Goal: Task Accomplishment & Management: Use online tool/utility

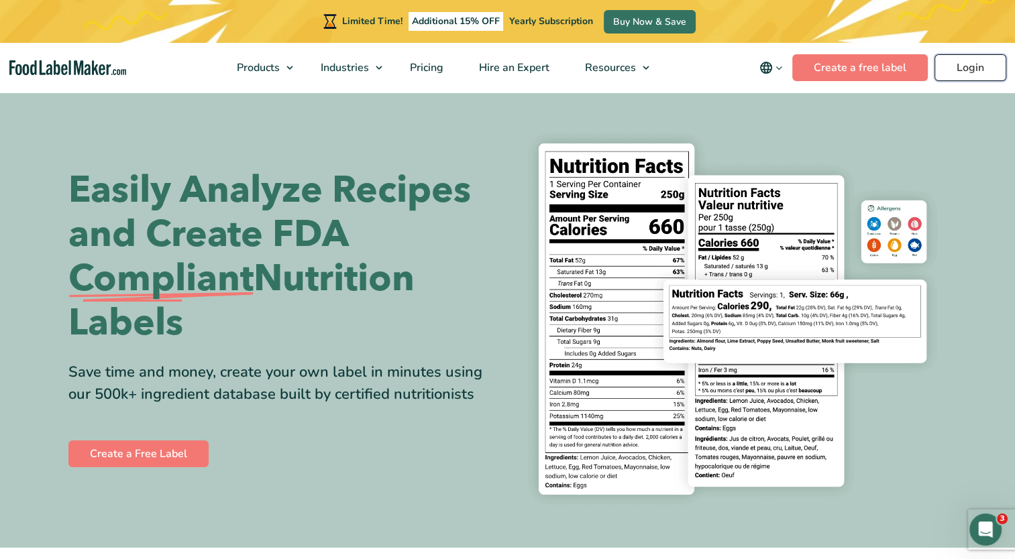
click at [964, 67] on link "Login" at bounding box center [970, 67] width 72 height 27
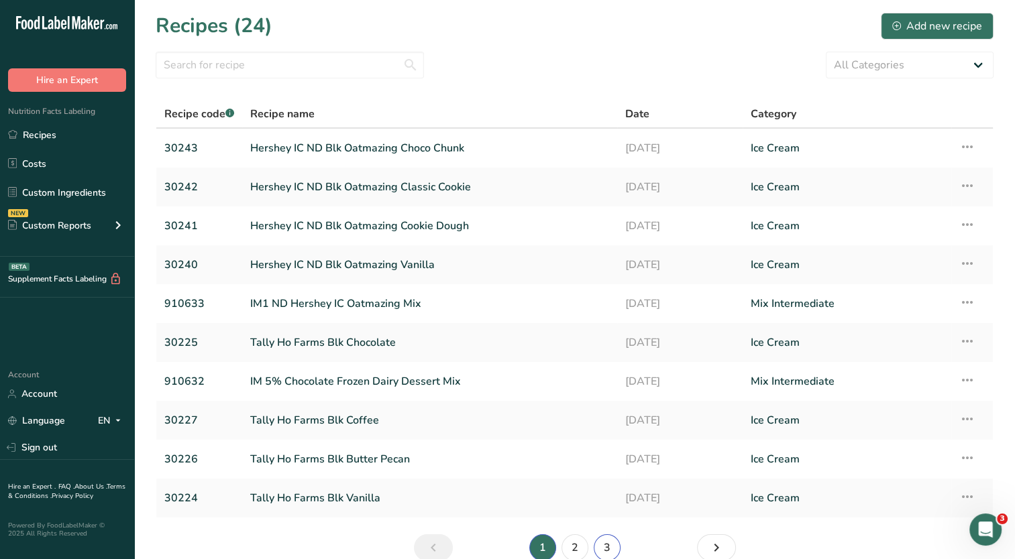
click at [603, 545] on link "3" at bounding box center [607, 548] width 27 height 27
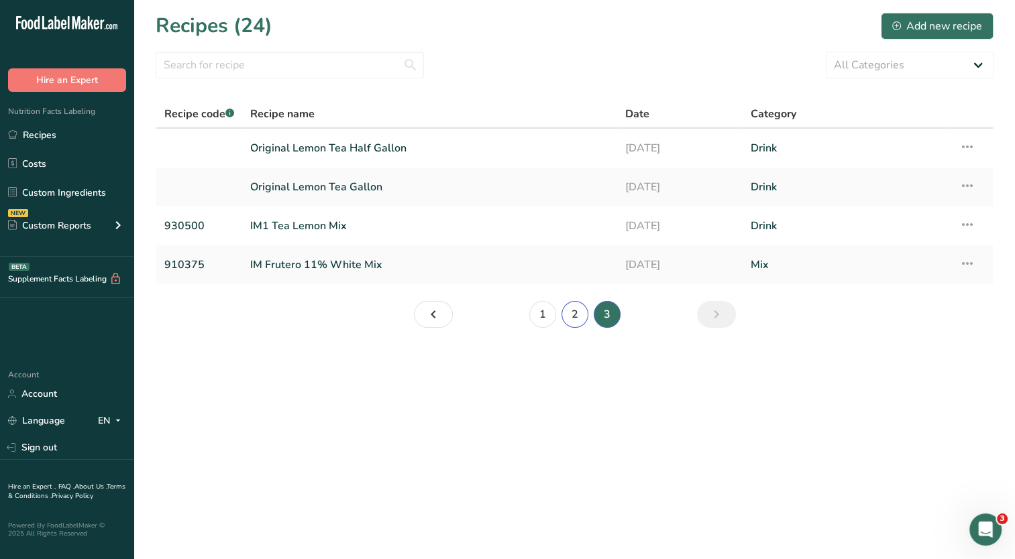
click at [573, 313] on link "2" at bounding box center [574, 314] width 27 height 27
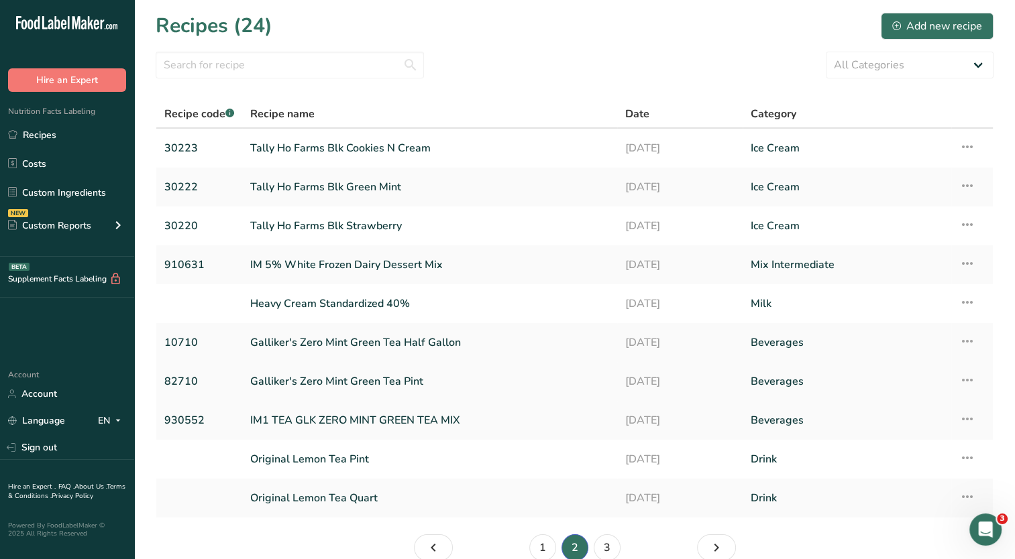
click at [402, 382] on link "Galliker's Zero Mint Green Tea Pint" at bounding box center [429, 382] width 359 height 28
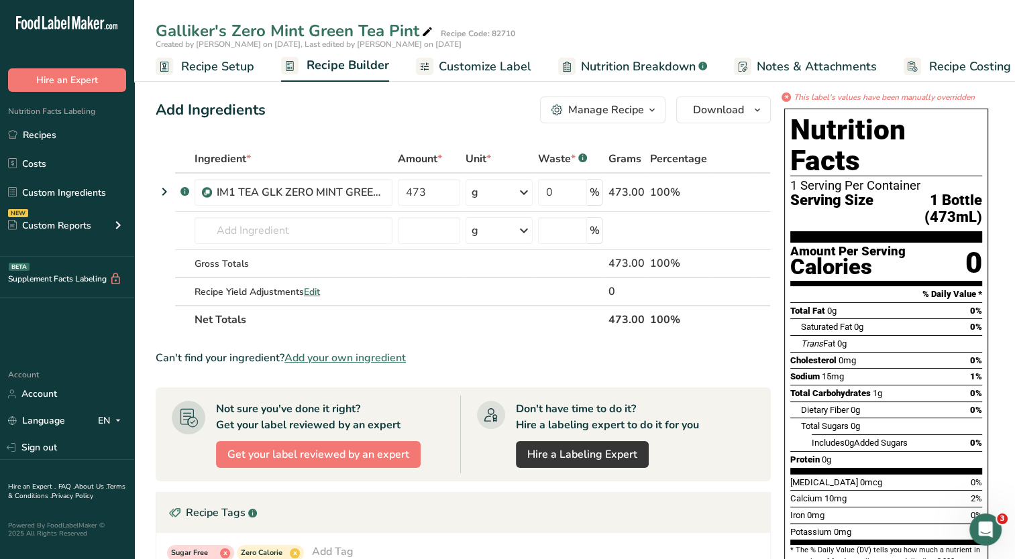
click at [624, 72] on span "Nutrition Breakdown" at bounding box center [638, 67] width 115 height 18
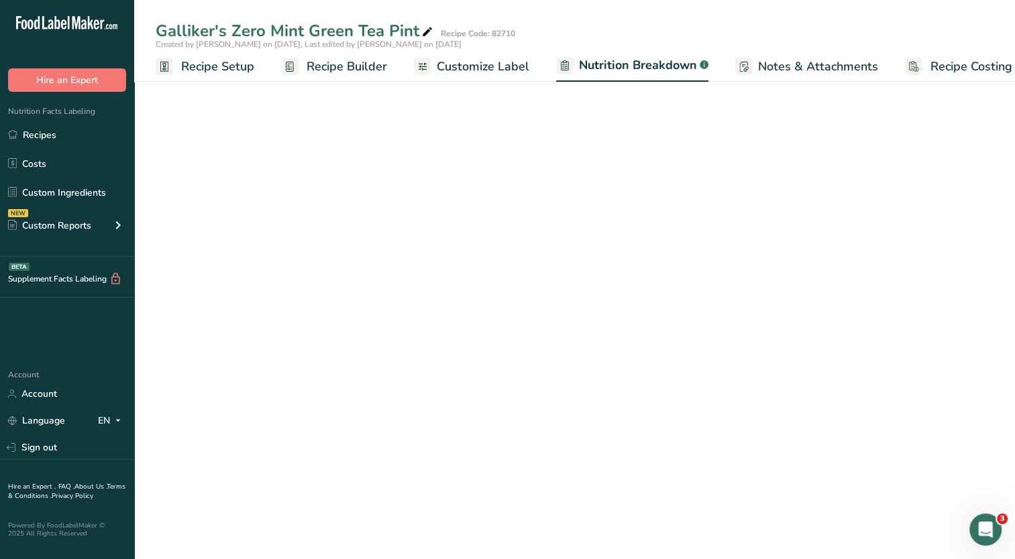
scroll to position [0, 18]
select select "Calories"
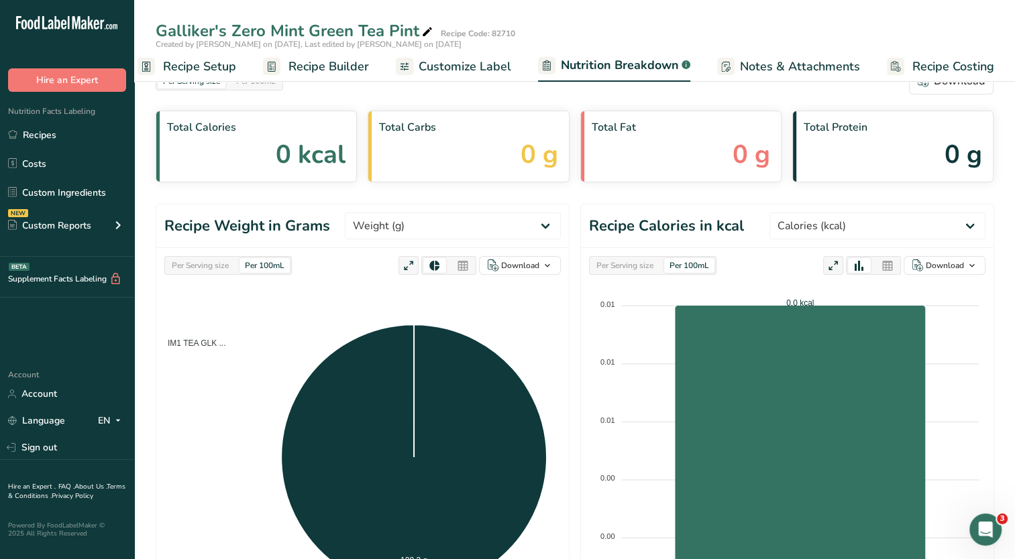
scroll to position [0, 0]
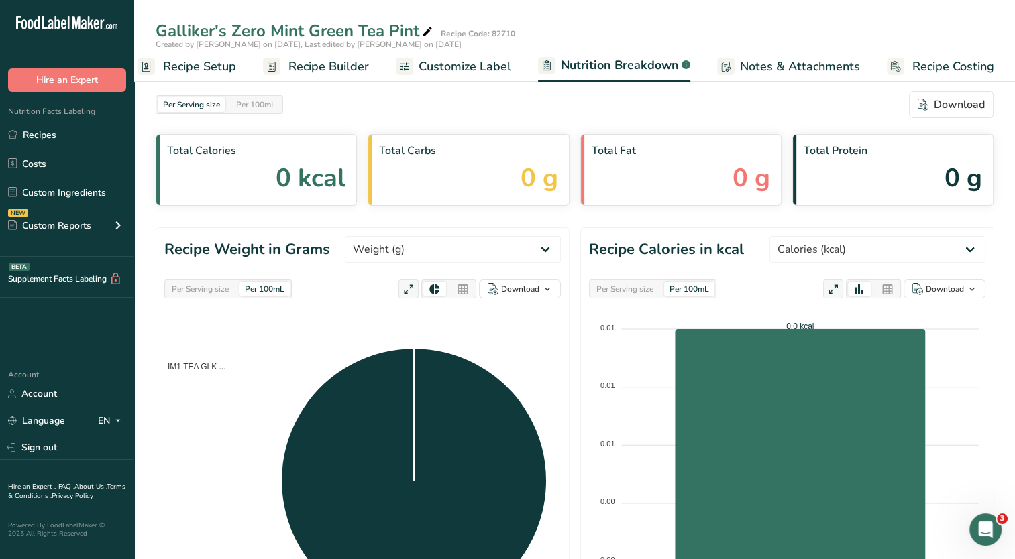
click at [469, 76] on link "Customize Label" at bounding box center [453, 67] width 115 height 30
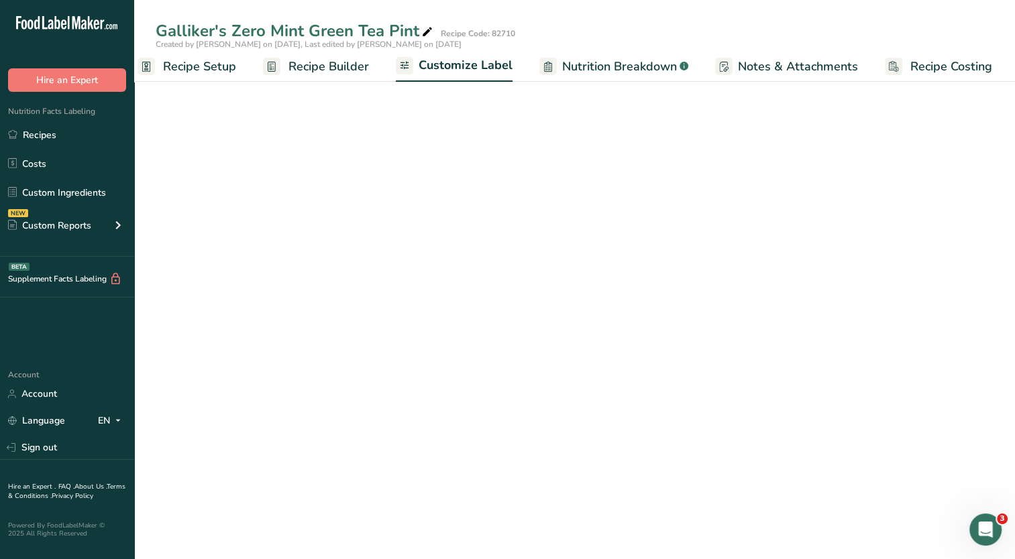
scroll to position [0, 17]
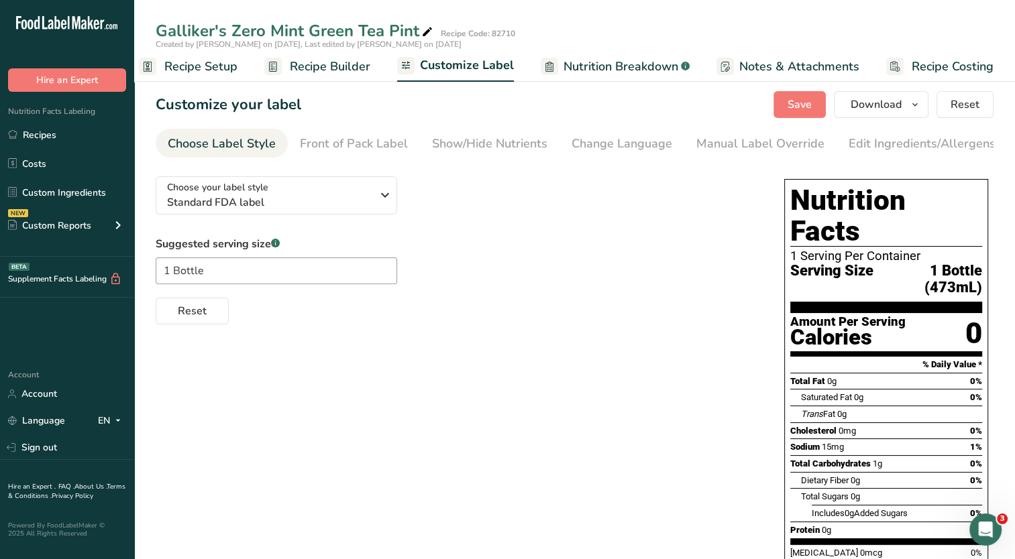
click at [625, 72] on span "Nutrition Breakdown" at bounding box center [620, 67] width 115 height 18
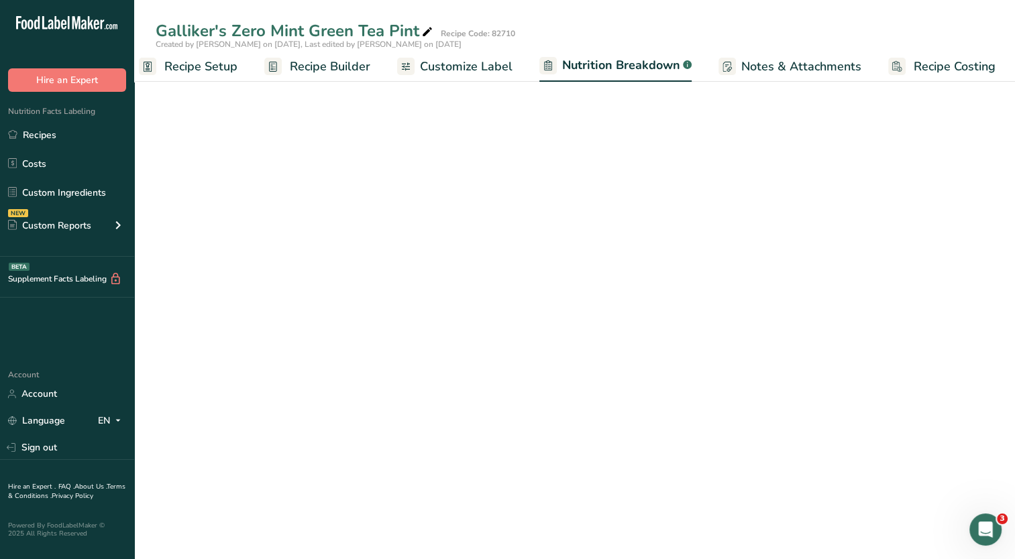
scroll to position [0, 18]
select select "Calories"
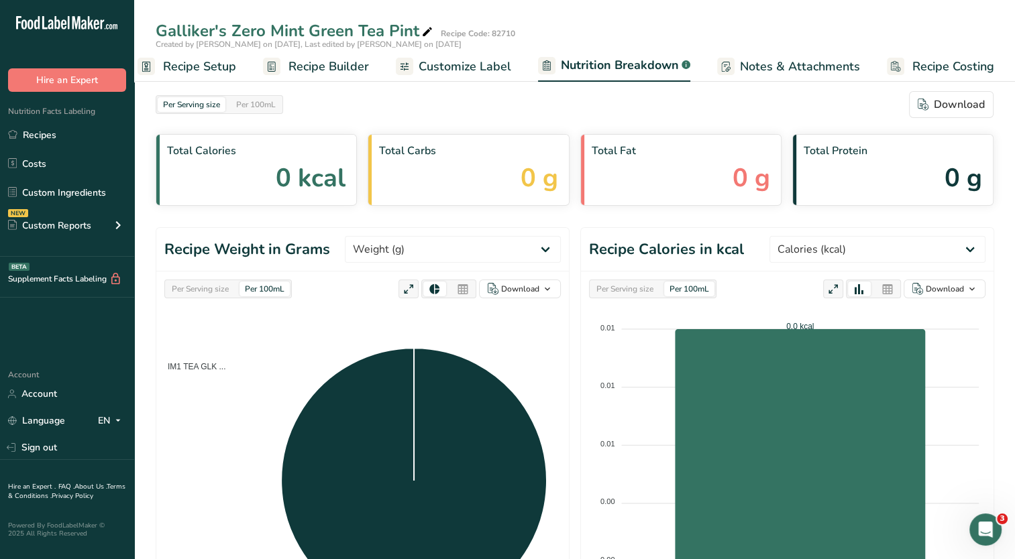
click at [231, 72] on span "Recipe Setup" at bounding box center [199, 67] width 73 height 18
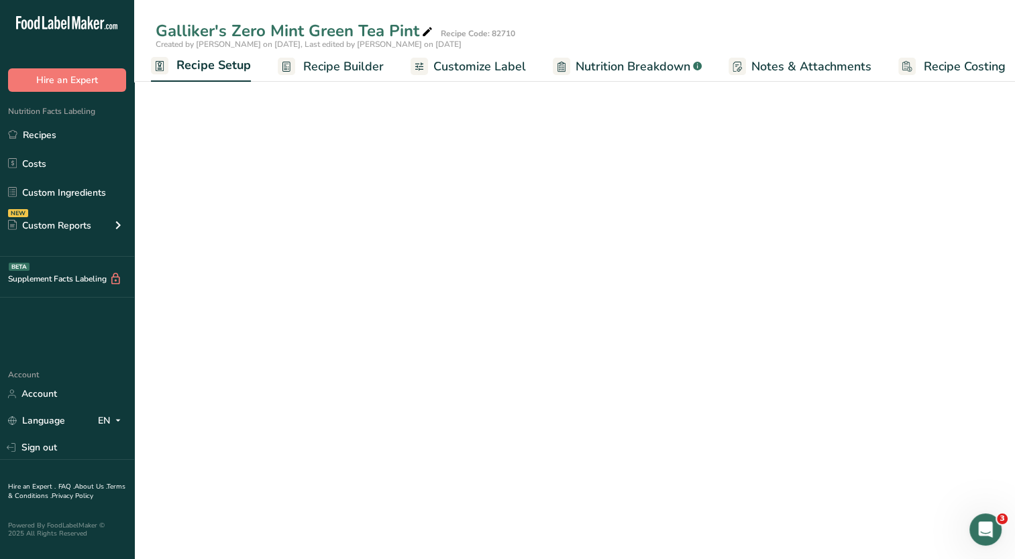
select select "17"
select select "22"
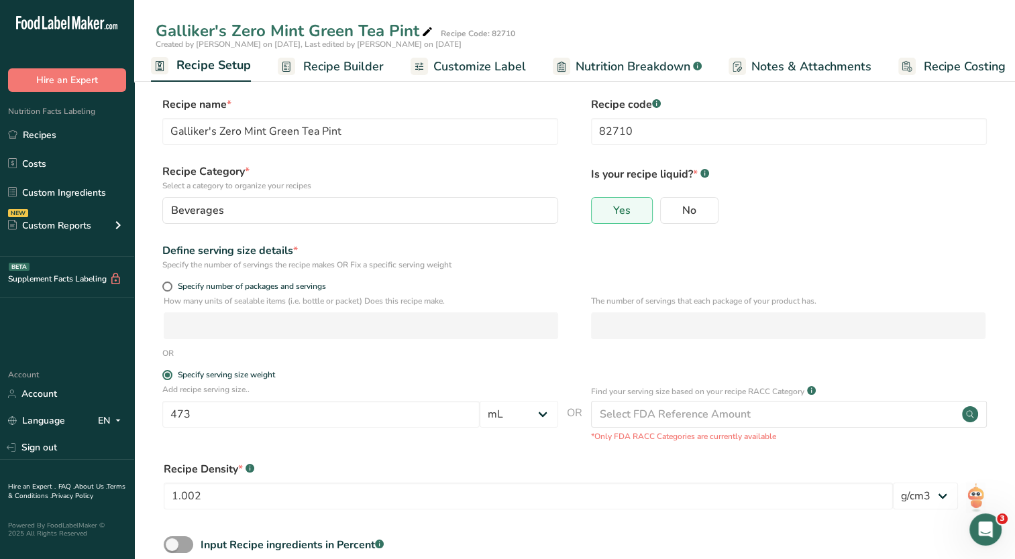
click at [311, 75] on link "Recipe Builder" at bounding box center [331, 67] width 106 height 30
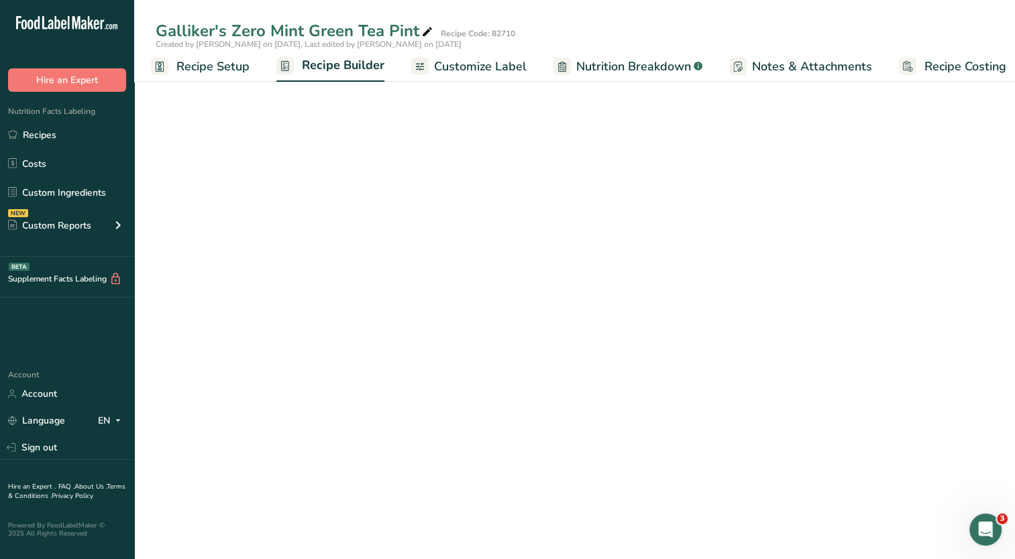
scroll to position [0, 17]
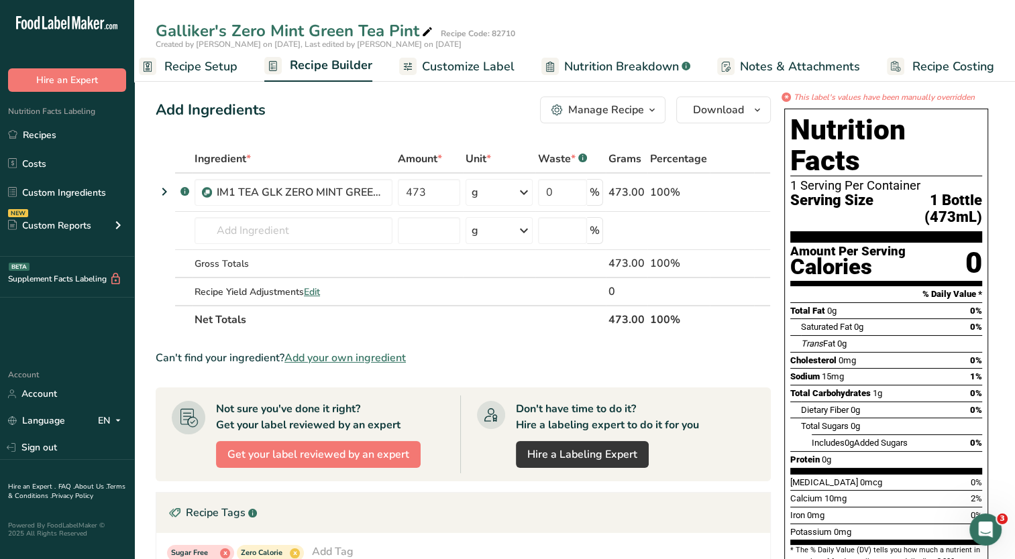
click at [459, 70] on span "Customize Label" at bounding box center [468, 67] width 93 height 18
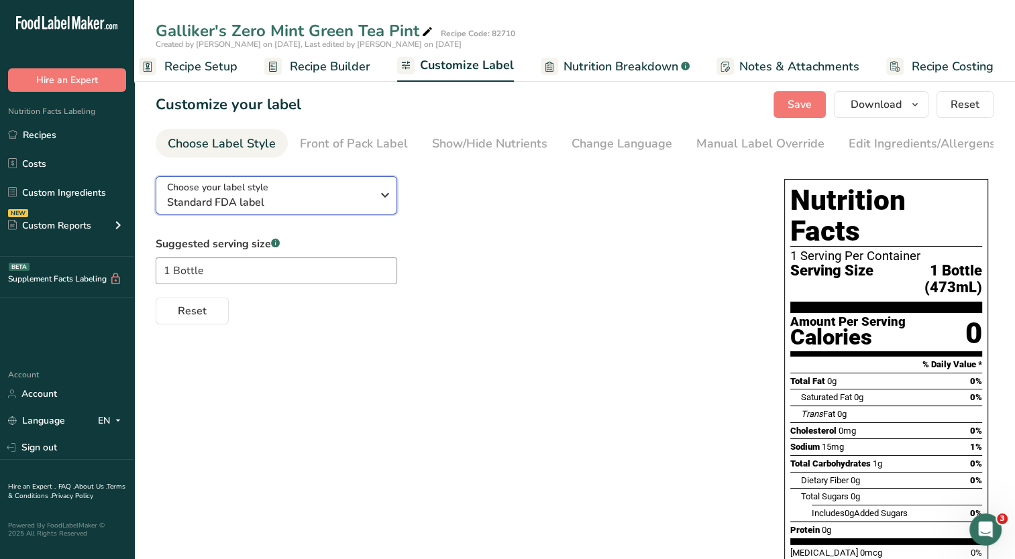
click at [380, 199] on icon "button" at bounding box center [385, 195] width 16 height 24
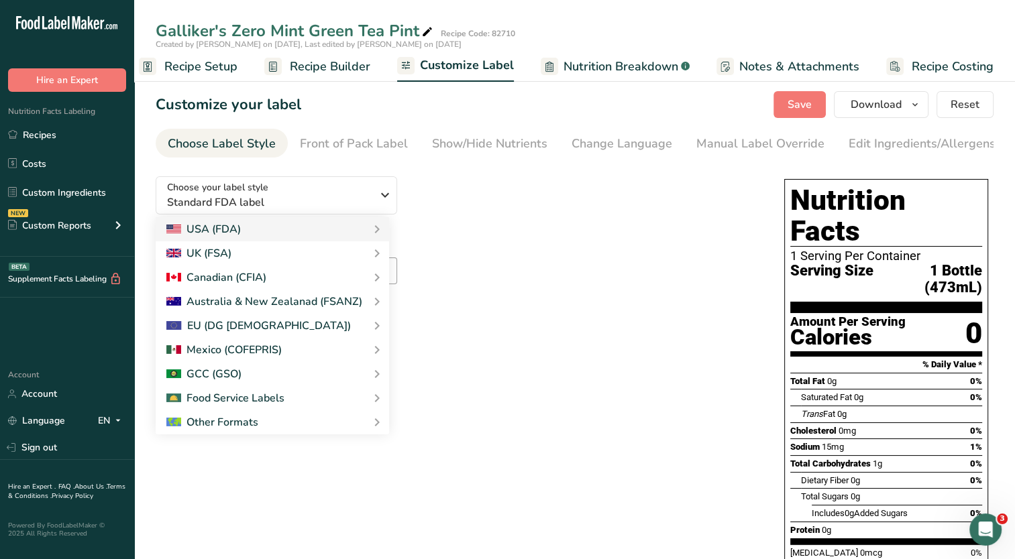
click at [577, 309] on div "Reset" at bounding box center [457, 308] width 602 height 32
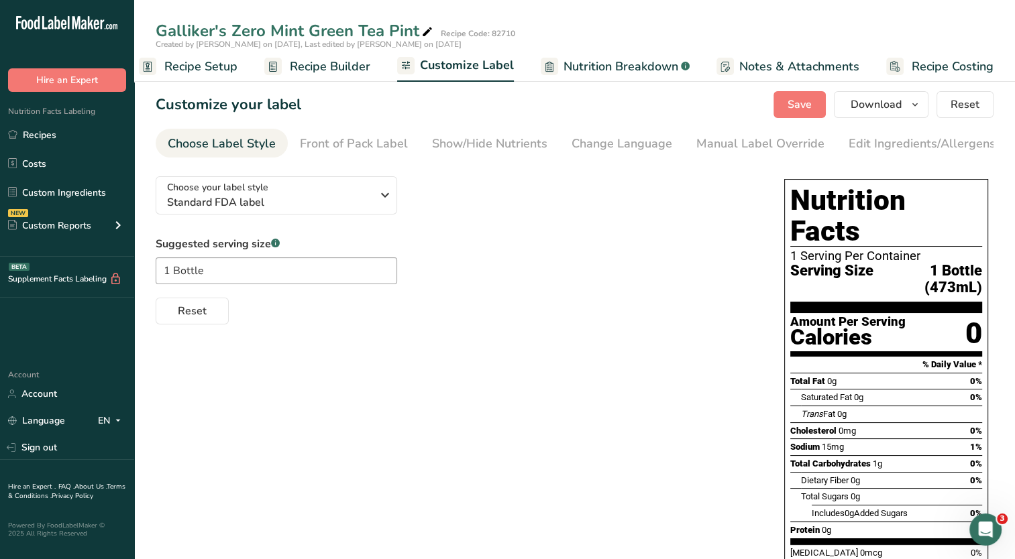
scroll to position [166, 0]
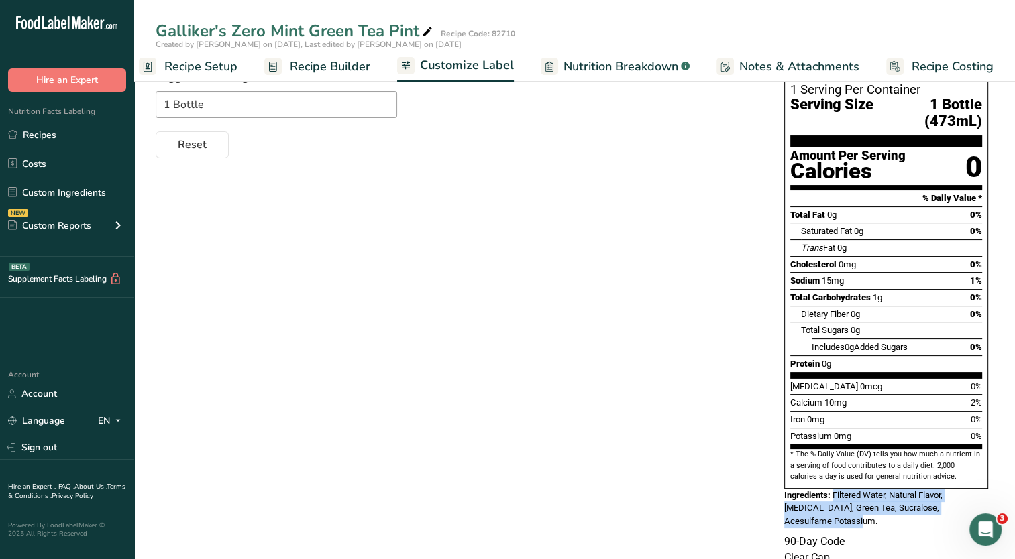
drag, startPoint x: 985, startPoint y: 478, endPoint x: 832, endPoint y: 466, distance: 152.7
click at [832, 489] on div "Ingredients: Filtered Water, Natural Flavor, [MEDICAL_DATA], Green Tea, Sucralo…" at bounding box center [886, 509] width 204 height 40
copy span "Filtered Water, Natural Flavor, [MEDICAL_DATA], Green Tea, Sucralose, Acesulfam…"
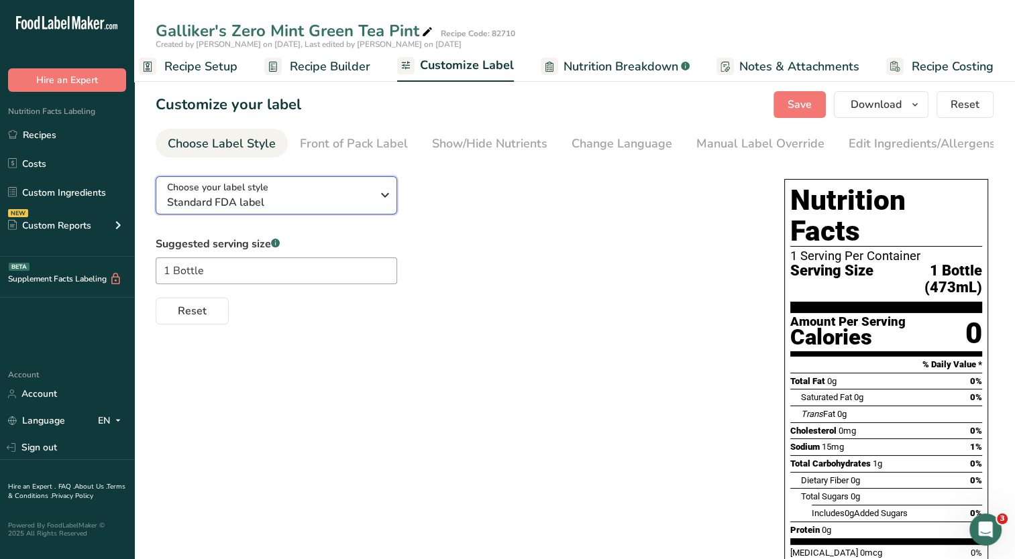
click at [373, 197] on div "Choose your label style Standard FDA label" at bounding box center [274, 195] width 215 height 30
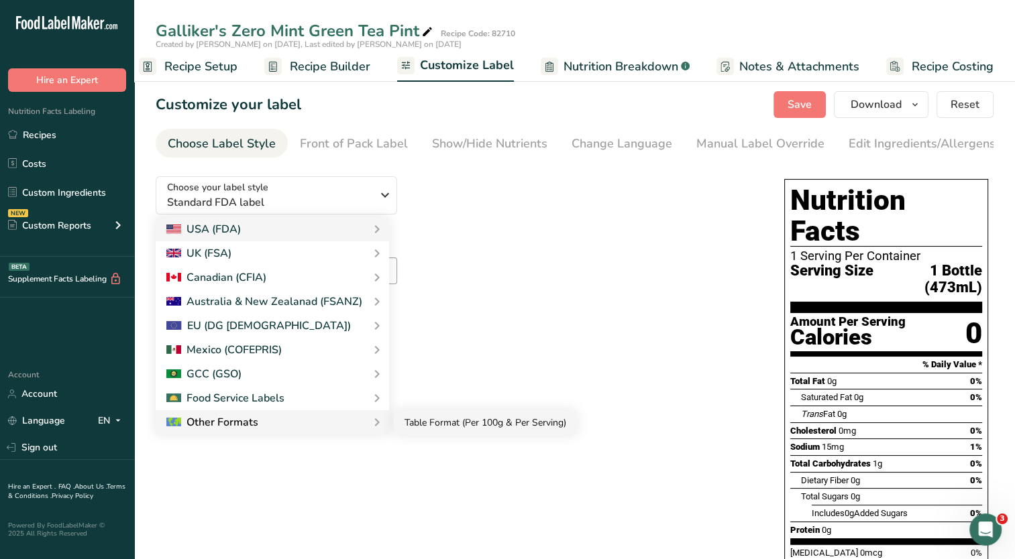
click at [421, 426] on link "Table Format (Per 100g & Per Serving)" at bounding box center [485, 422] width 183 height 25
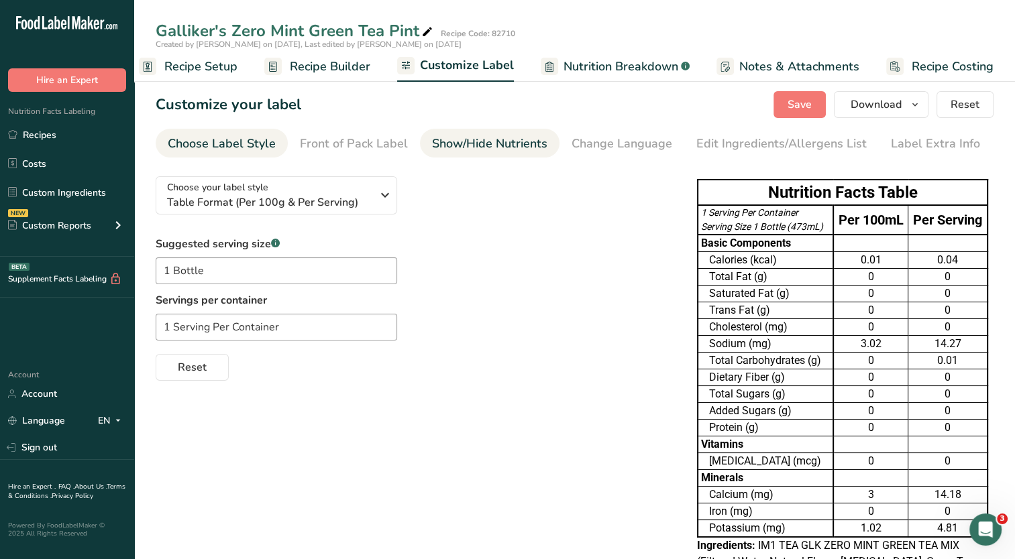
click at [499, 150] on div "Show/Hide Nutrients" at bounding box center [489, 144] width 115 height 18
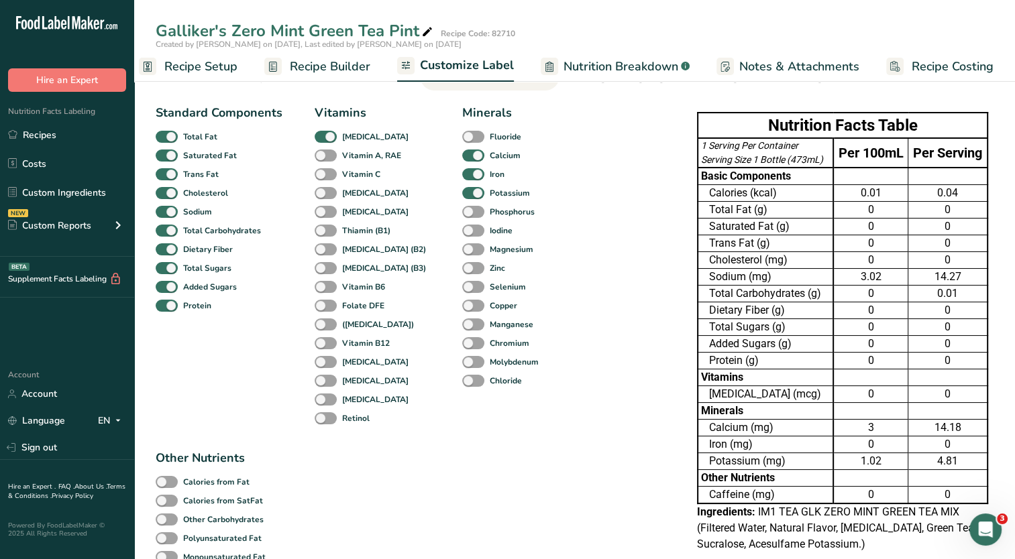
checkbox input "false"
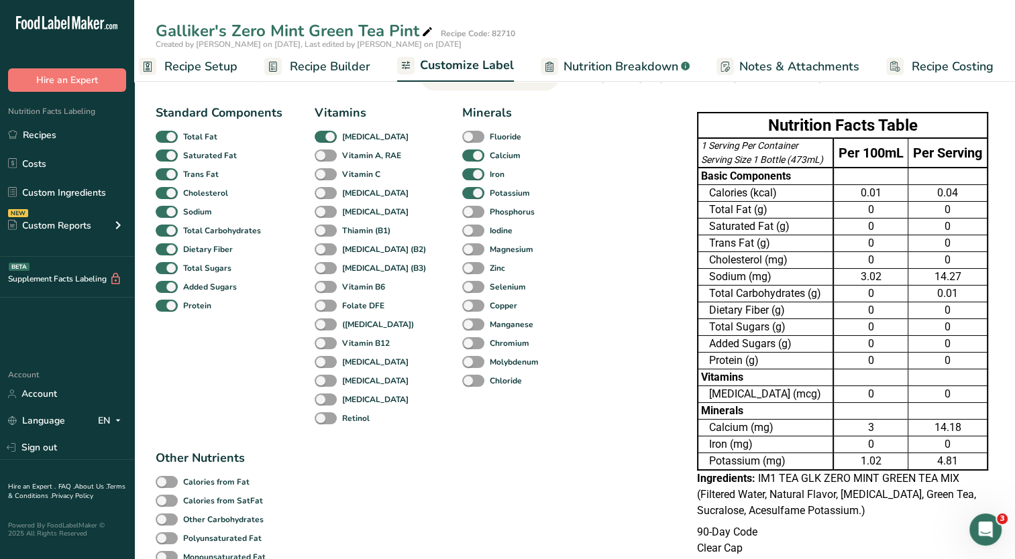
scroll to position [114, 0]
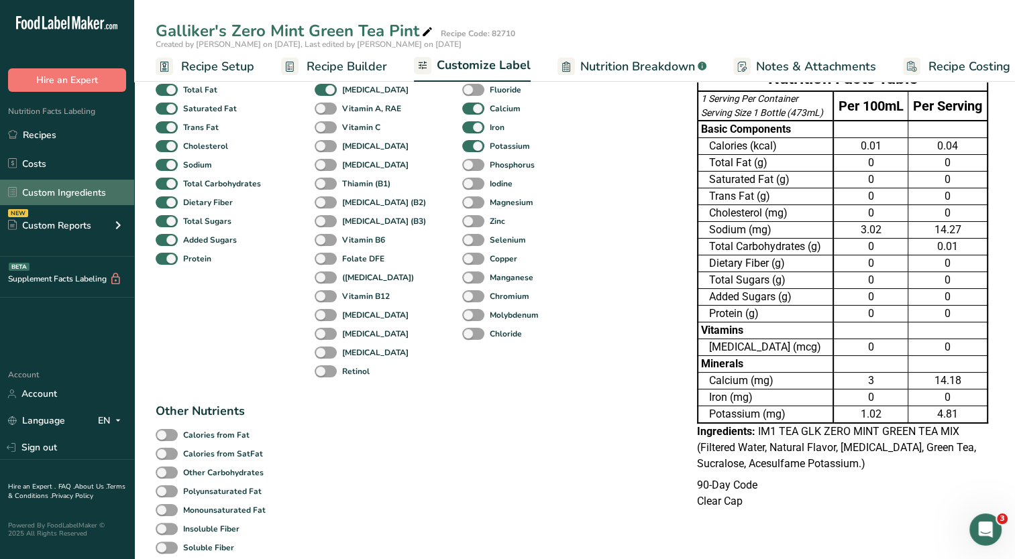
click at [94, 190] on link "Custom Ingredients" at bounding box center [67, 192] width 134 height 25
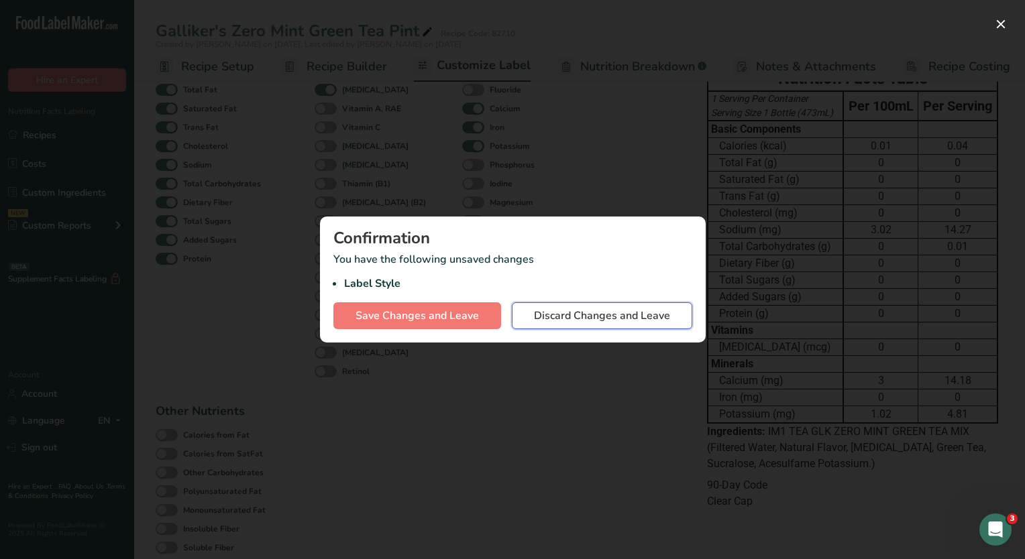
click at [565, 312] on span "Discard Changes and Leave" at bounding box center [602, 316] width 136 height 16
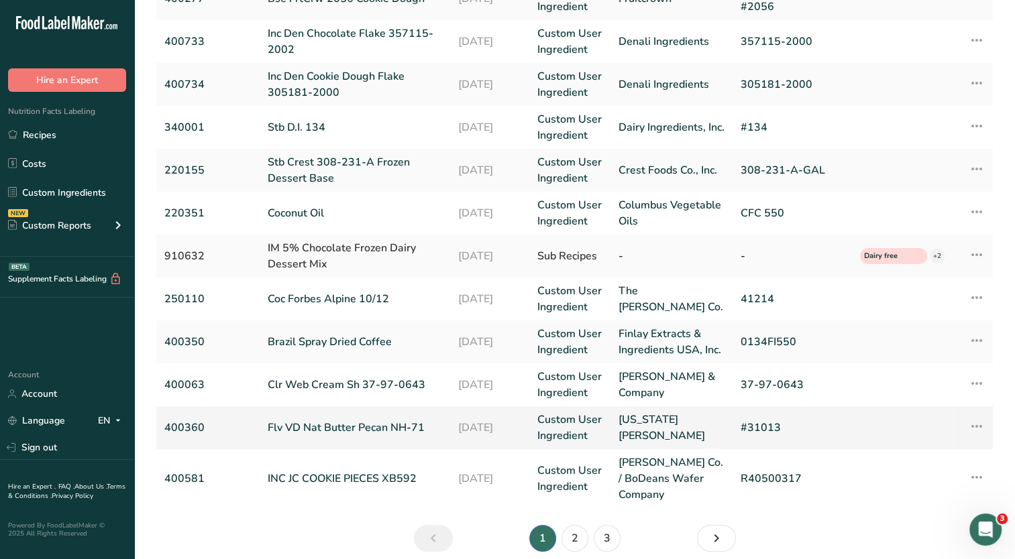
scroll to position [341, 0]
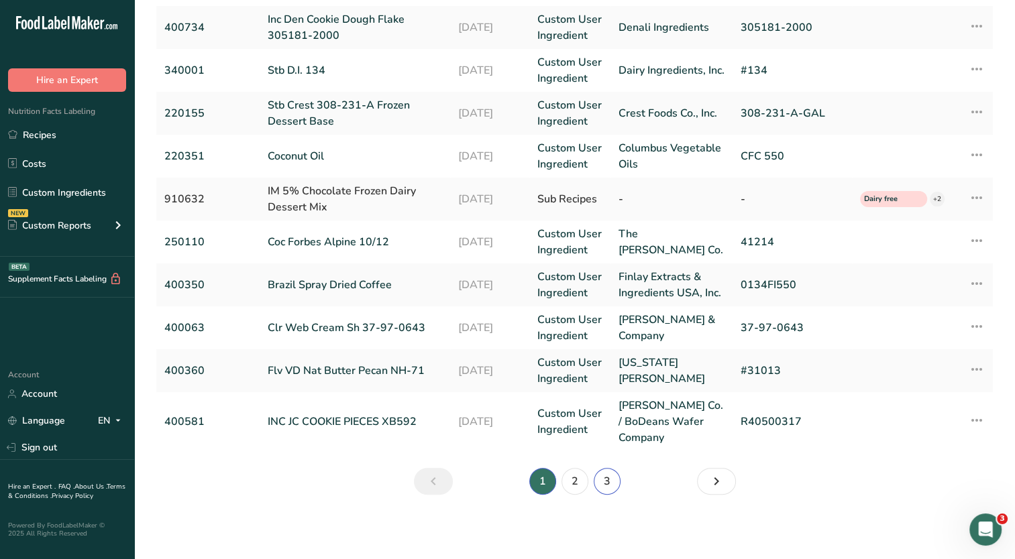
click at [611, 482] on link "3" at bounding box center [607, 481] width 27 height 27
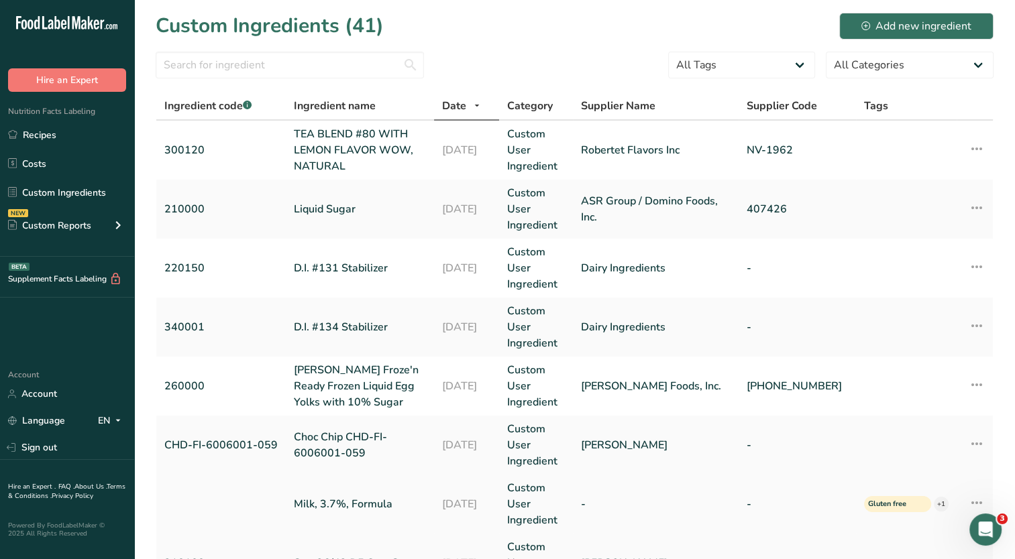
scroll to position [188, 0]
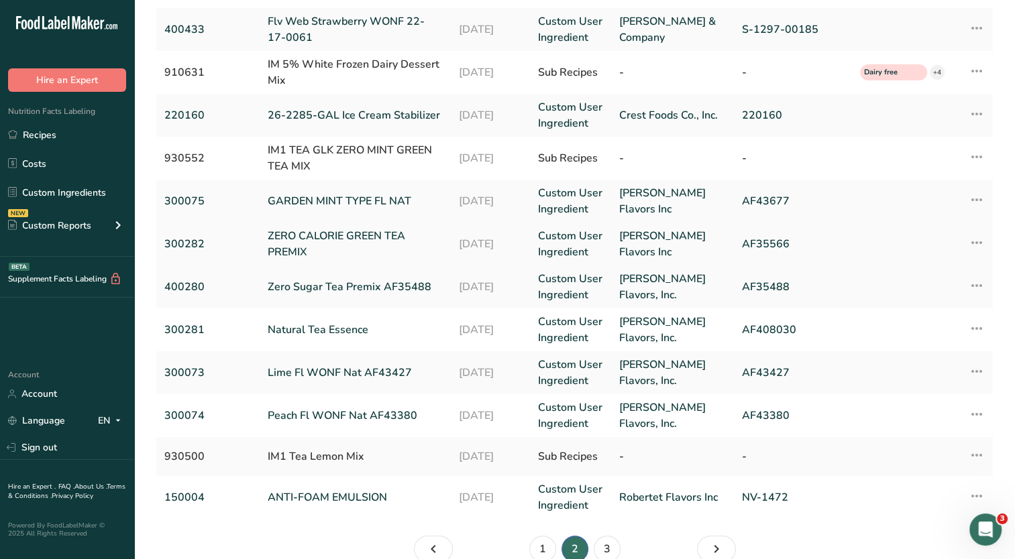
scroll to position [174, 0]
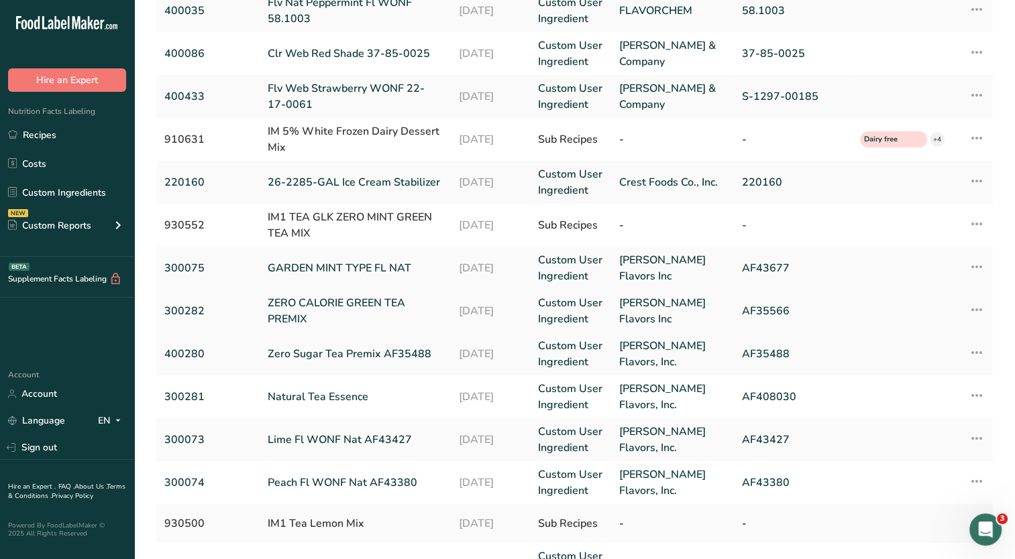
click at [393, 308] on link "ZERO CALORIE GREEN TEA PREMIX" at bounding box center [355, 311] width 175 height 32
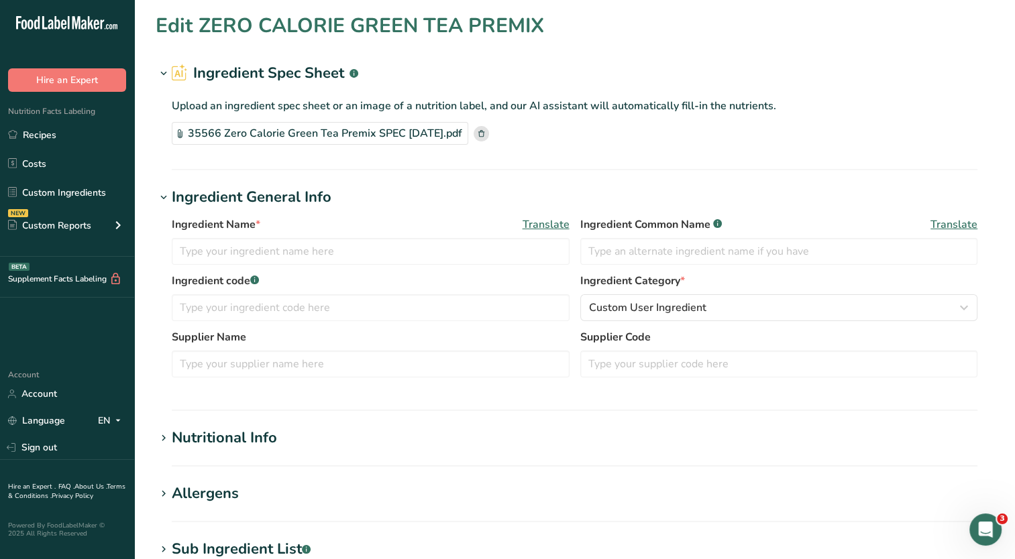
type input "ZERO CALORIE GREEN TEA PREMIX"
type input "300282"
type input "[PERSON_NAME] Flavors Inc"
type input "AF35566"
type input "100"
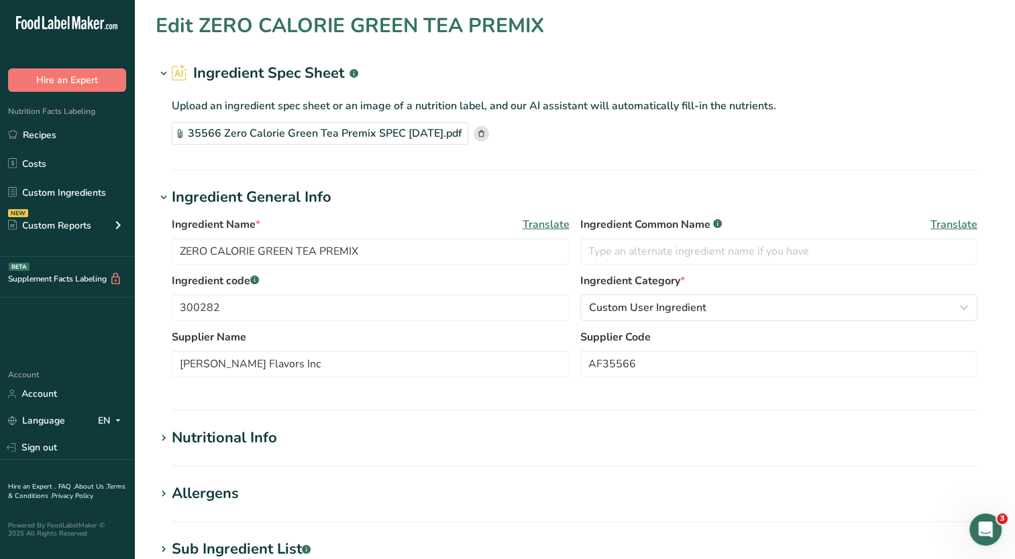
scroll to position [201, 0]
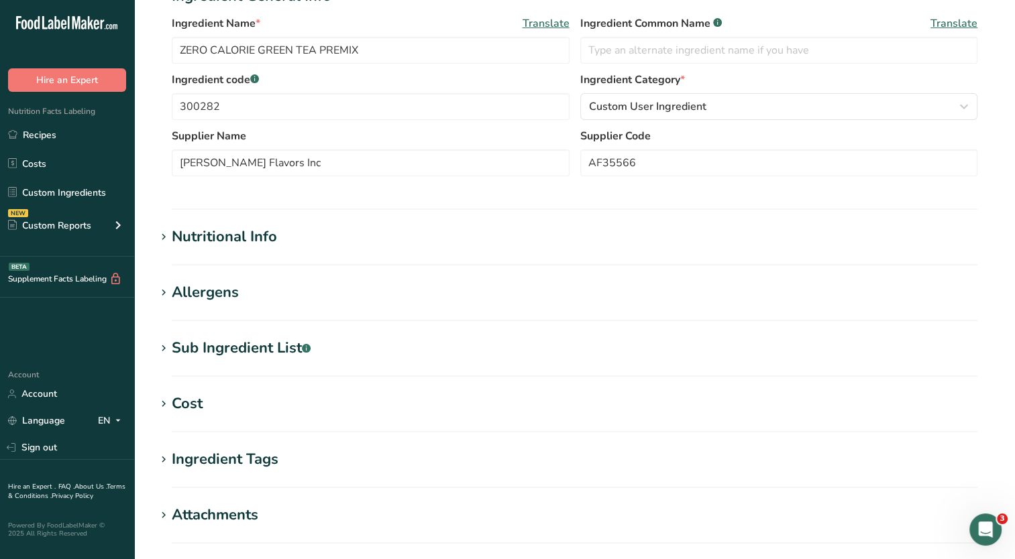
click at [317, 235] on h1 "Nutritional Info" at bounding box center [575, 237] width 838 height 22
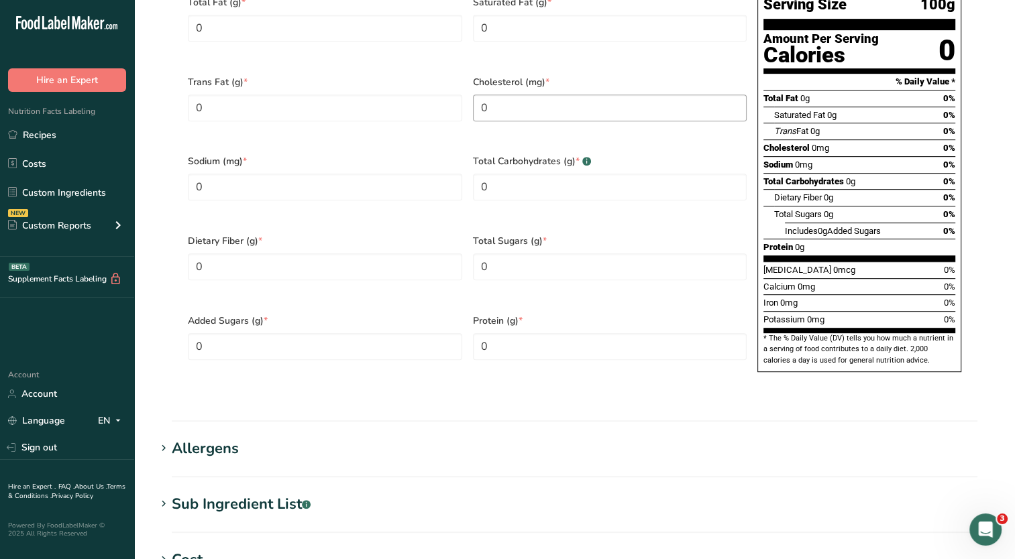
scroll to position [402, 0]
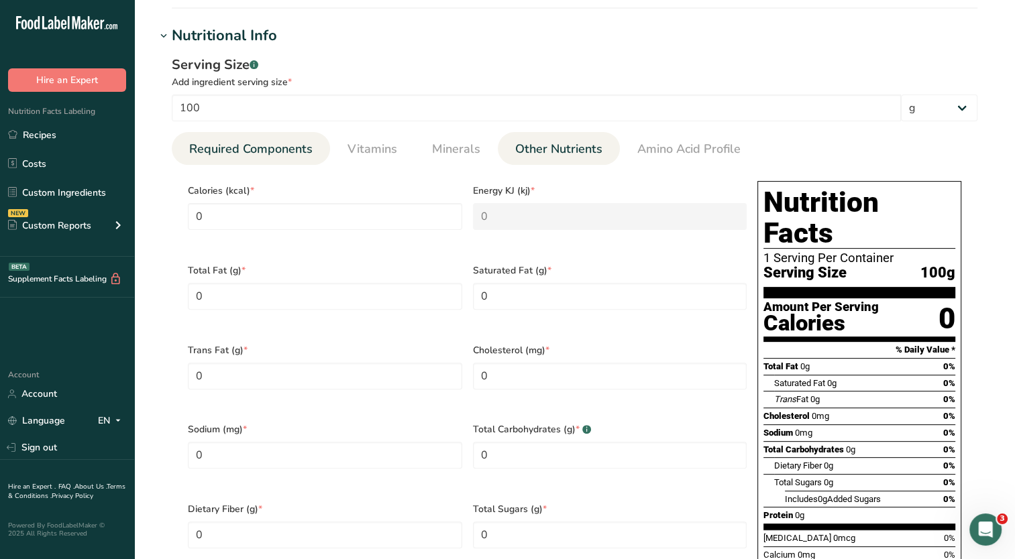
click at [567, 141] on span "Other Nutrients" at bounding box center [558, 149] width 87 height 18
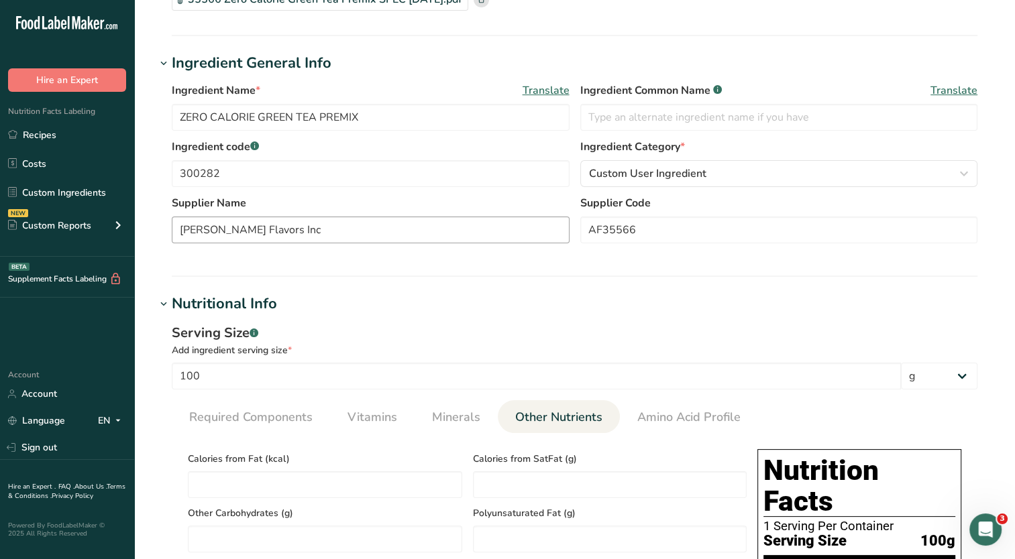
scroll to position [0, 0]
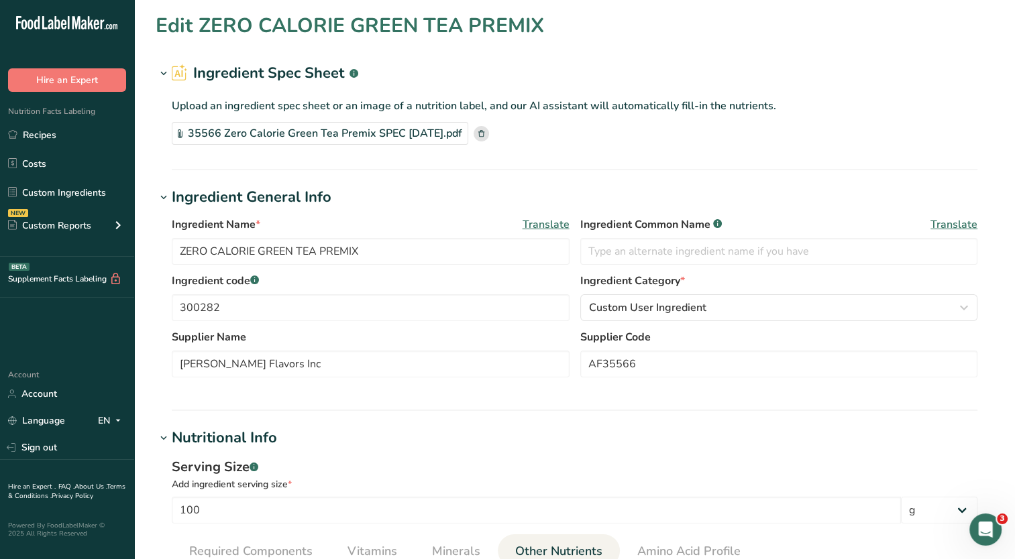
click at [489, 134] on rect at bounding box center [480, 133] width 15 height 15
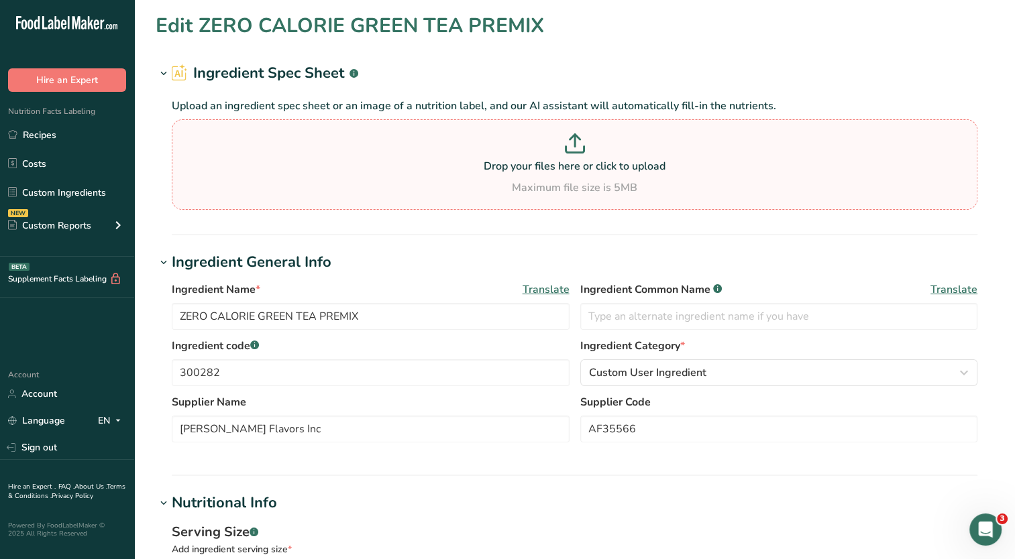
click at [497, 140] on p at bounding box center [574, 145] width 799 height 25
click at [497, 140] on input "Drop your files here or click to upload Maximum file size is 5MB" at bounding box center [574, 164] width 805 height 91
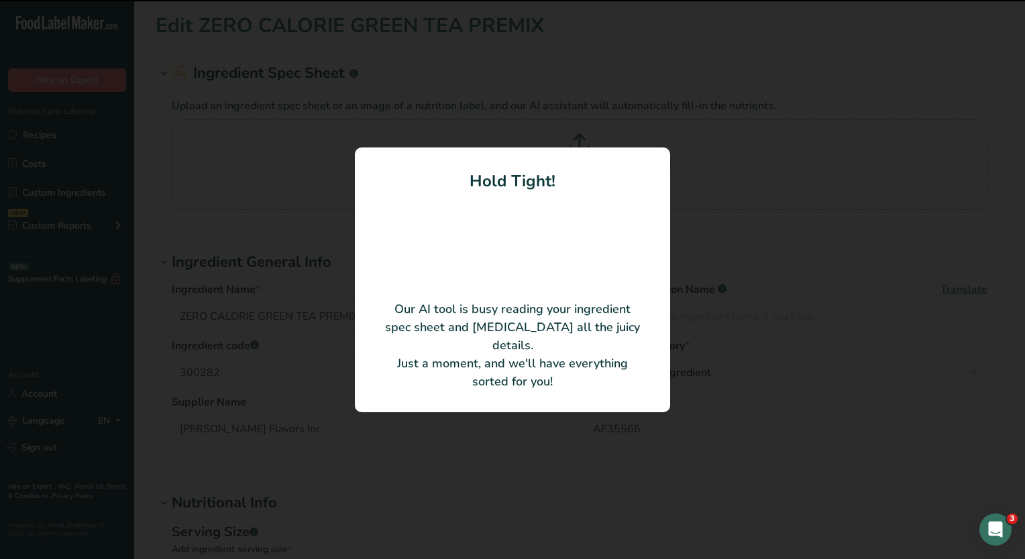
type input "Zero Calorie Green Tea Premix AF35566"
type input "[PERSON_NAME] Flavors, Inc."
type Fat "0.03"
type SatFat "0.03"
type Fat "0"
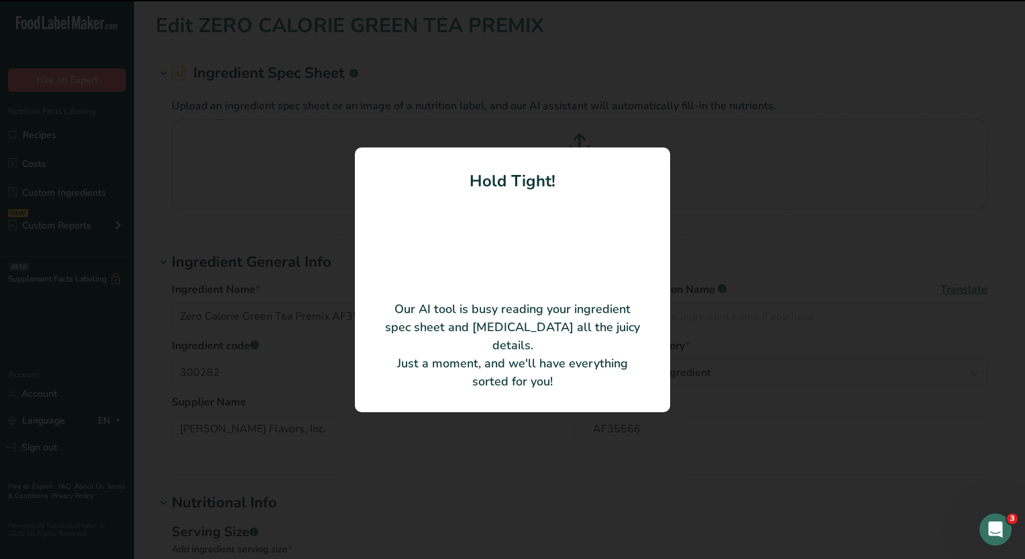
type Fat "0"
type Fiber "0.01"
type Alcohol "0"
type input "1232.03"
type input "1.18"
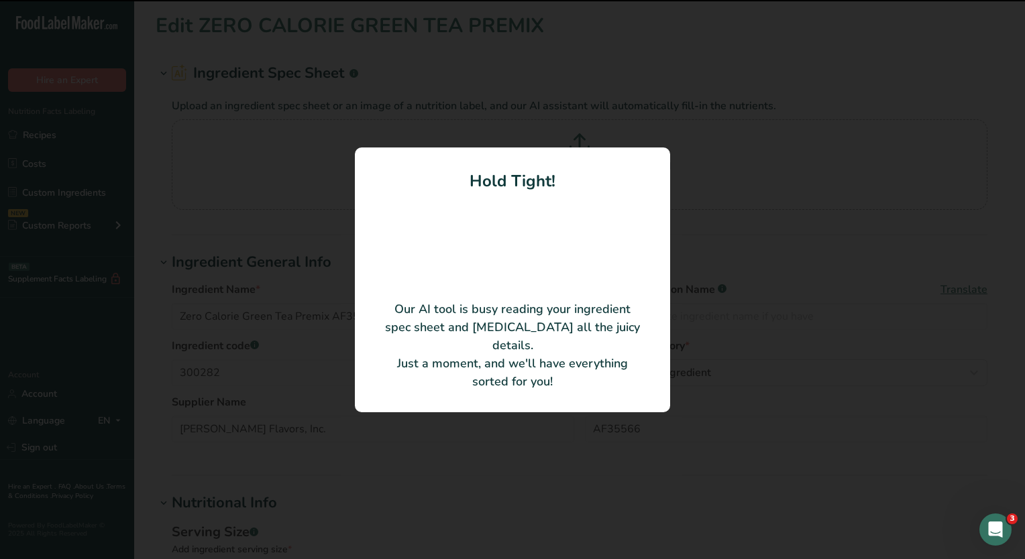
type input "15.95"
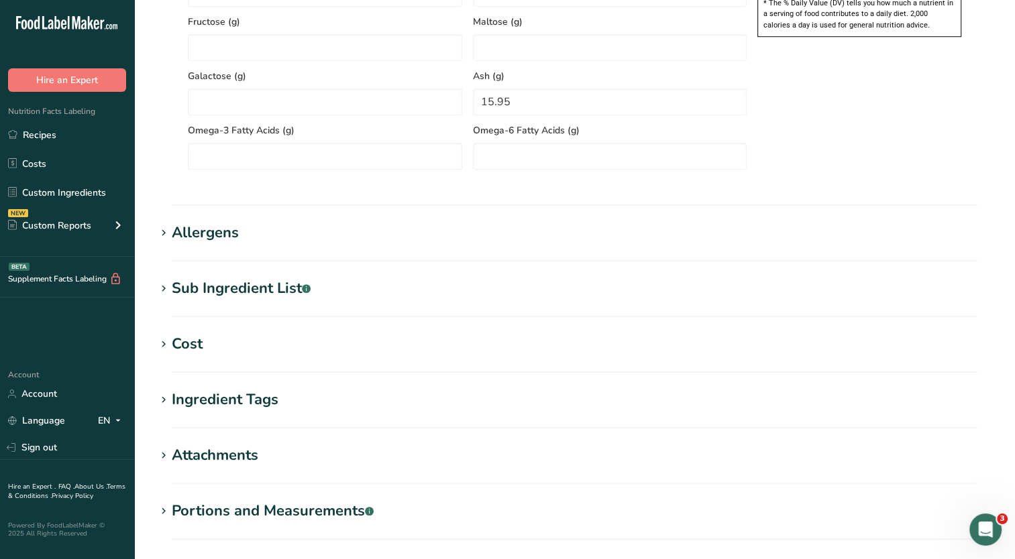
scroll to position [1148, 0]
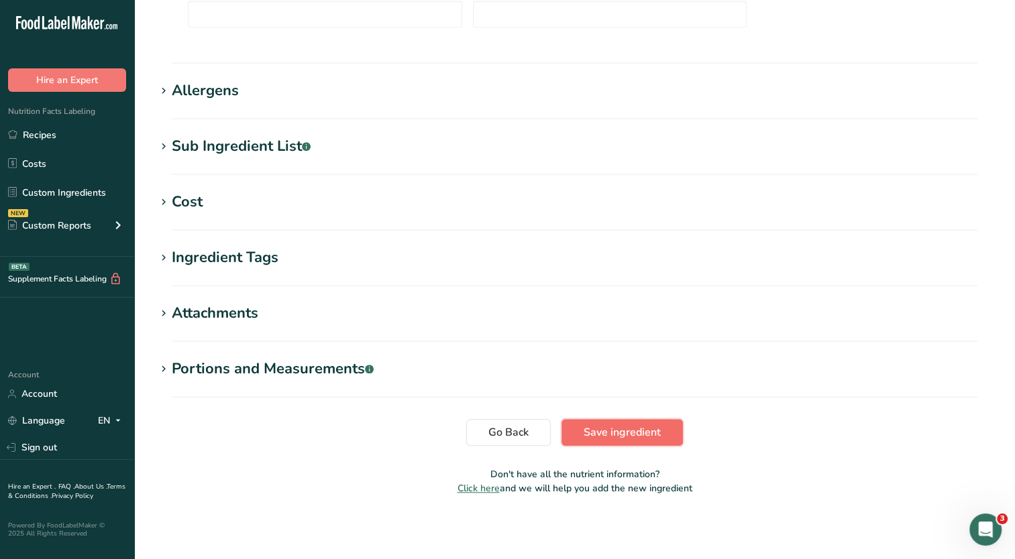
click at [601, 431] on span "Save ingredient" at bounding box center [621, 433] width 77 height 16
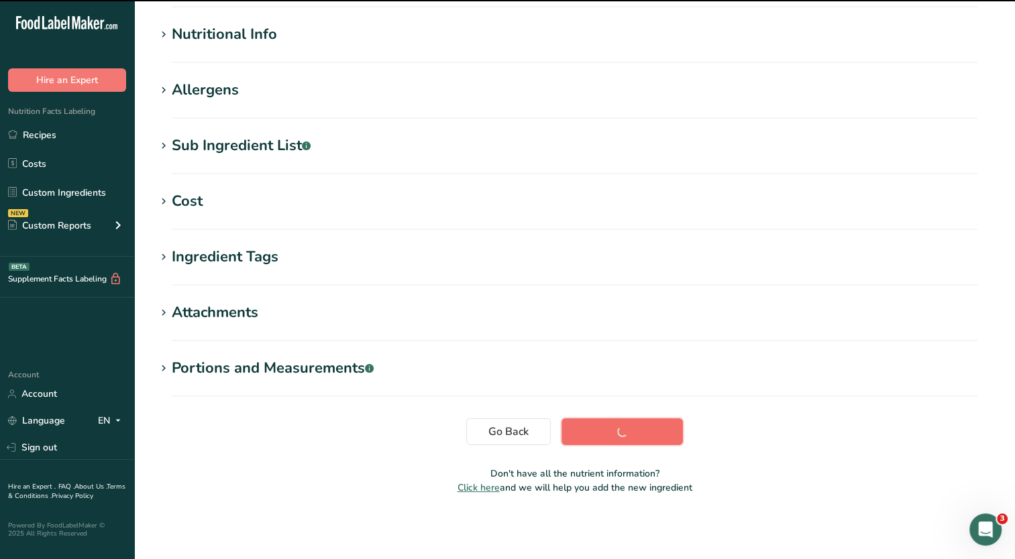
scroll to position [150, 0]
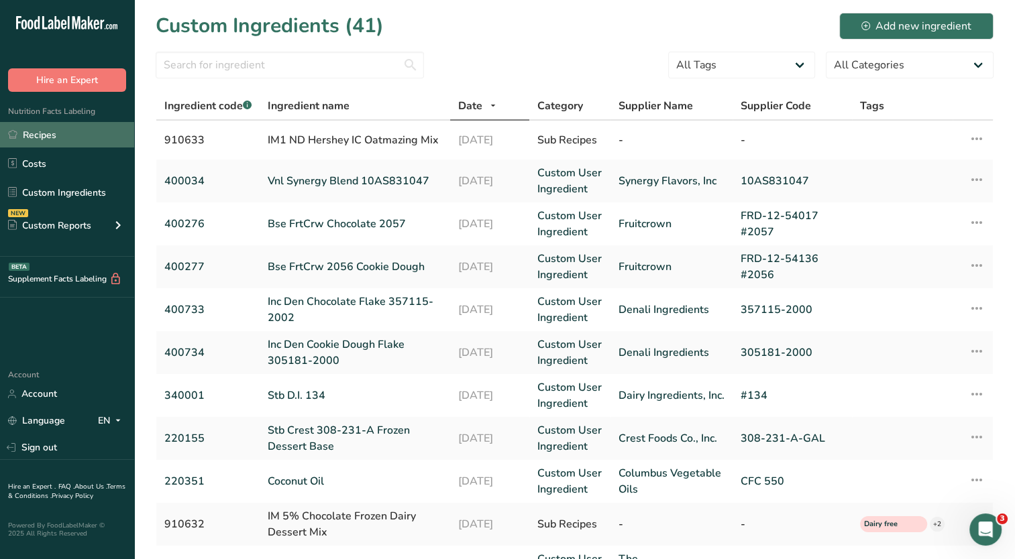
click at [56, 138] on link "Recipes" at bounding box center [67, 134] width 134 height 25
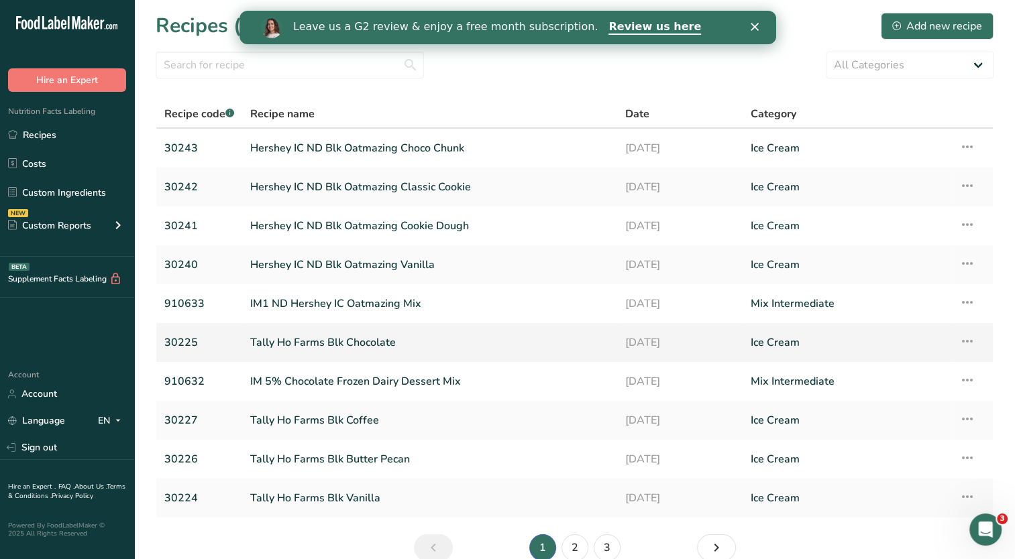
scroll to position [65, 0]
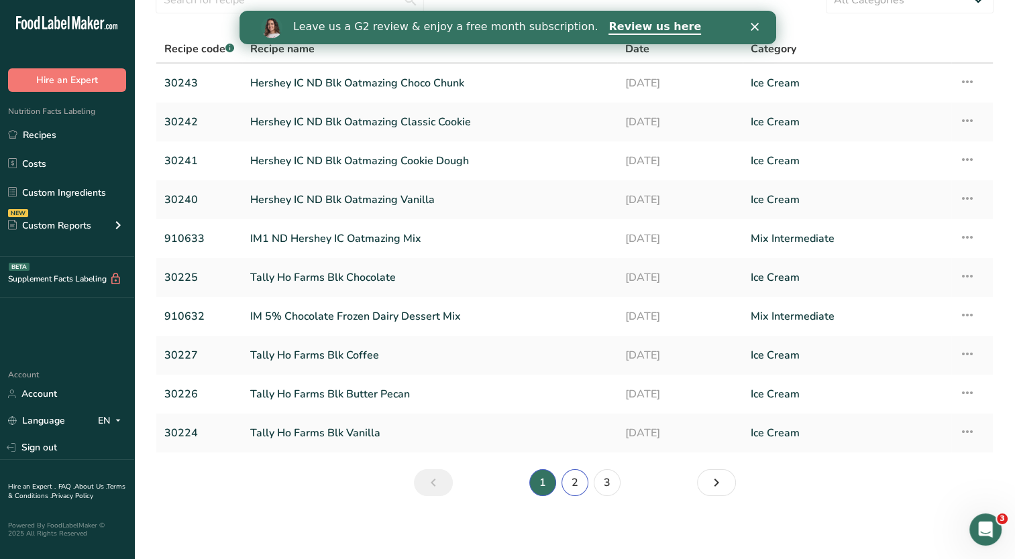
click at [579, 486] on link "2" at bounding box center [574, 482] width 27 height 27
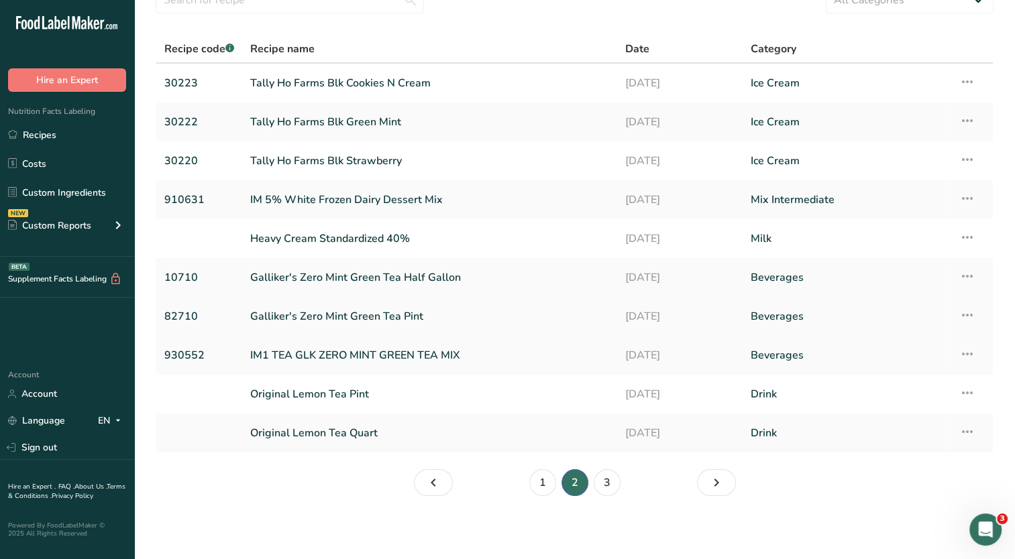
click at [412, 316] on link "Galliker's Zero Mint Green Tea Pint" at bounding box center [429, 316] width 359 height 28
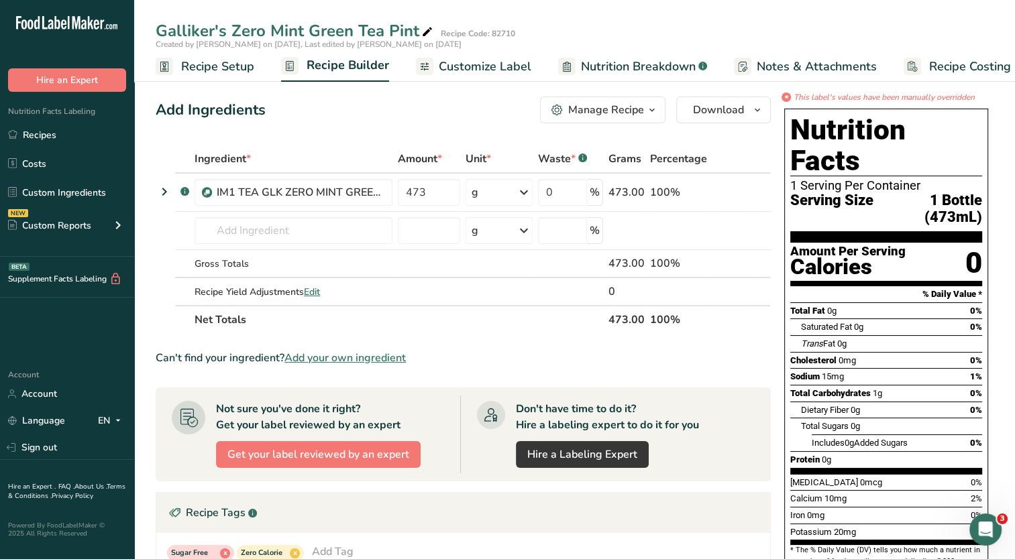
click at [618, 70] on span "Nutrition Breakdown" at bounding box center [638, 67] width 115 height 18
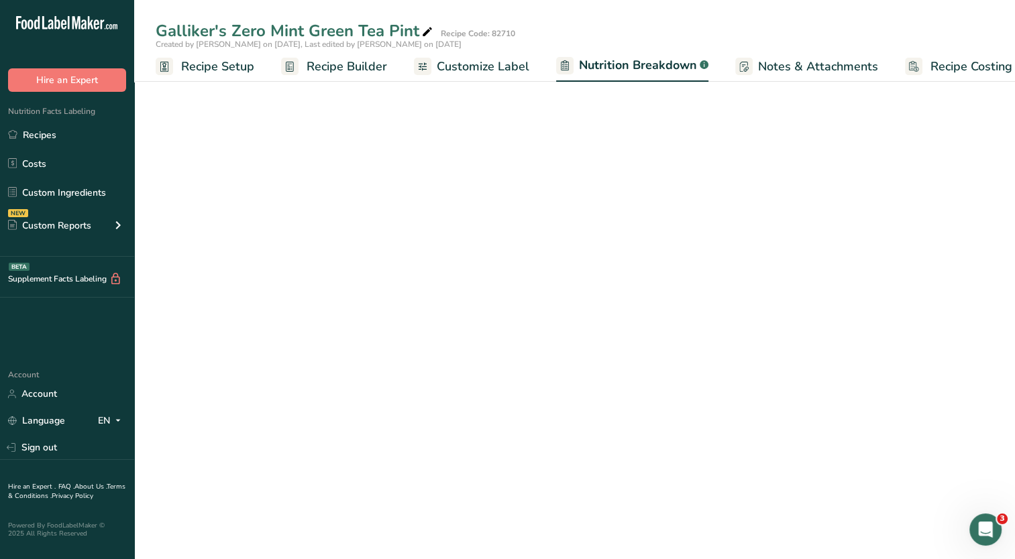
scroll to position [0, 18]
select select "Calories"
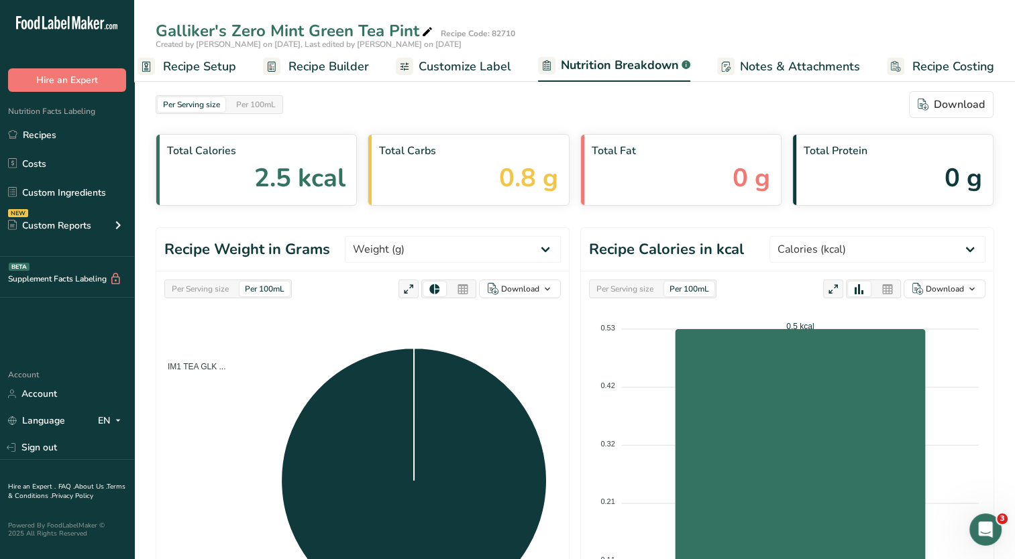
click at [337, 67] on span "Recipe Builder" at bounding box center [328, 67] width 80 height 18
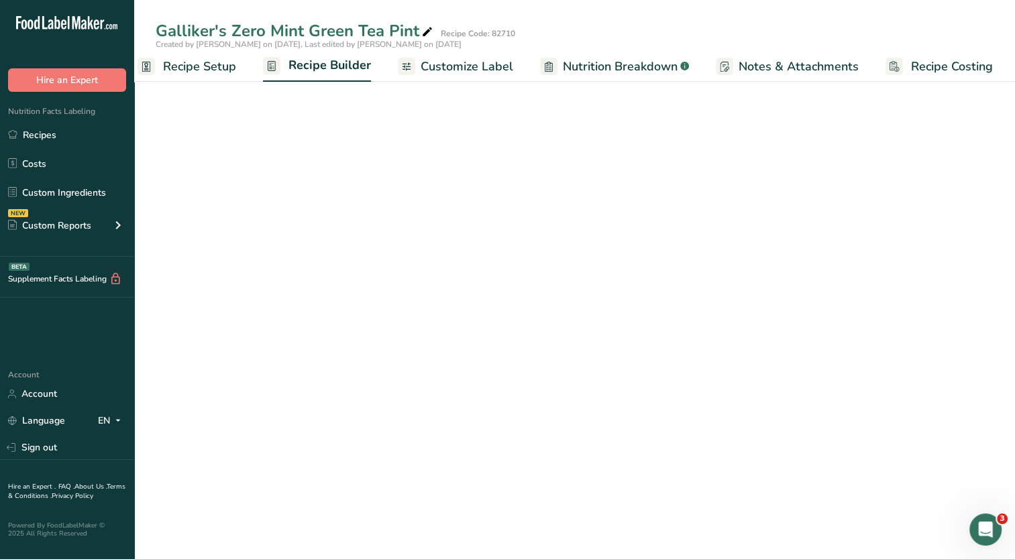
scroll to position [0, 17]
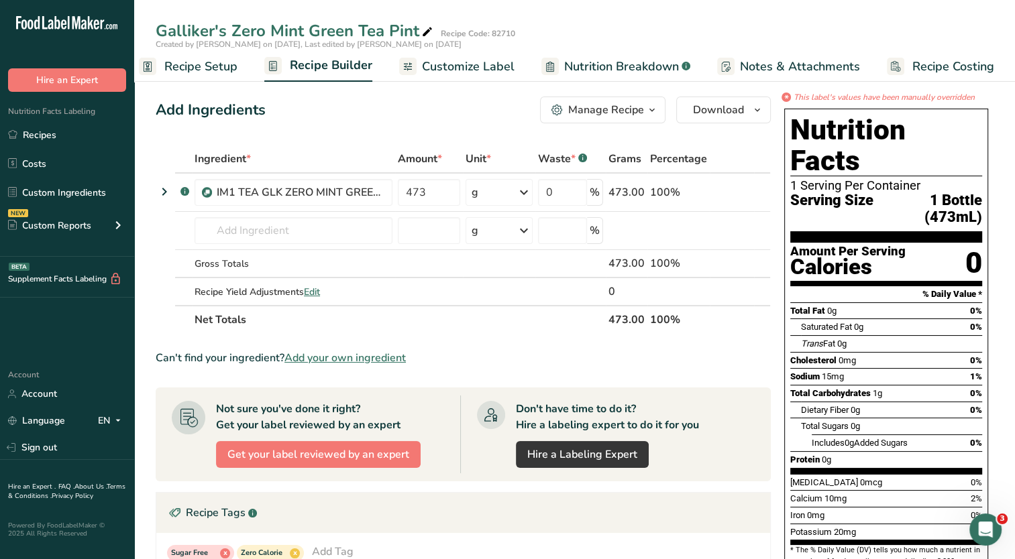
click at [569, 66] on span "Nutrition Breakdown" at bounding box center [621, 67] width 115 height 18
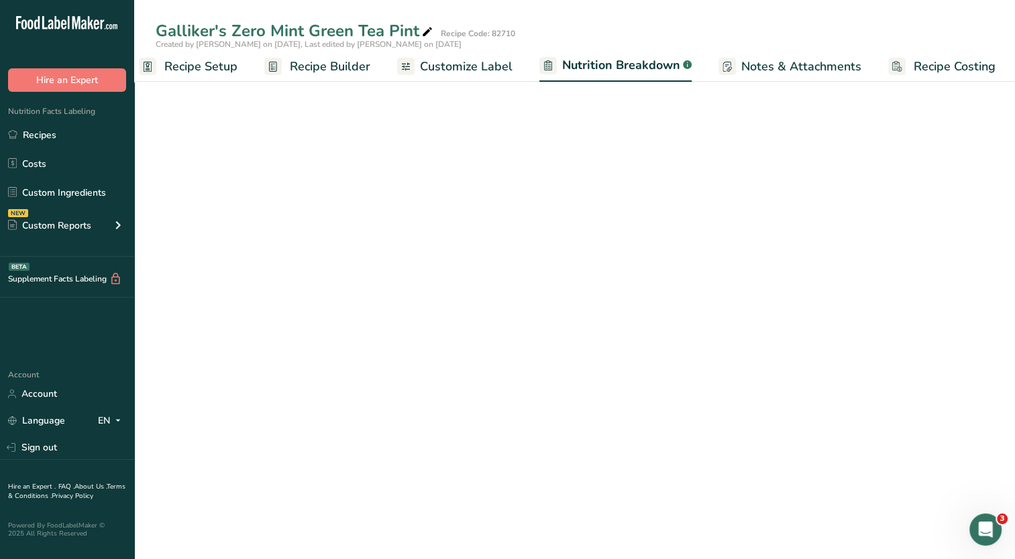
scroll to position [0, 18]
select select "Calories"
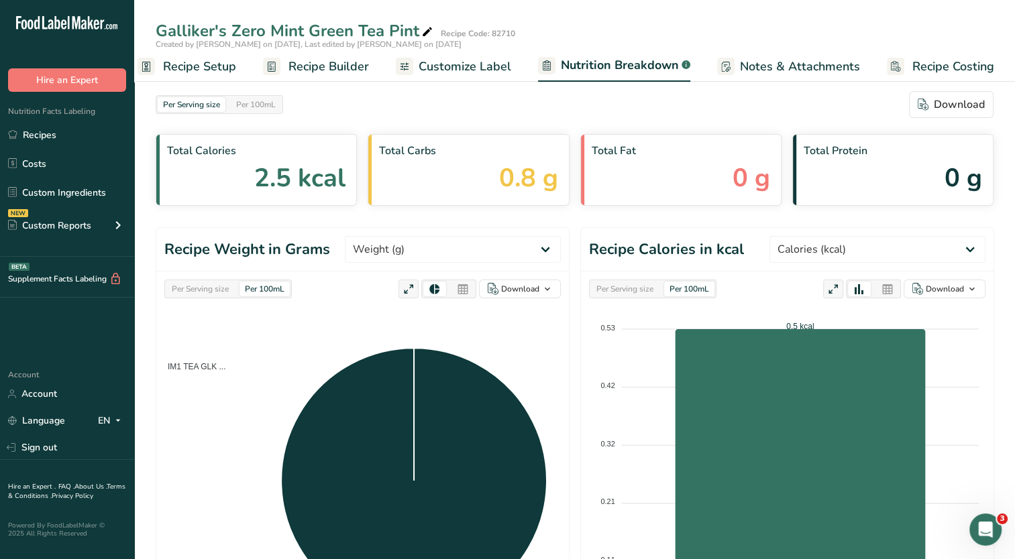
click at [471, 68] on span "Customize Label" at bounding box center [464, 67] width 93 height 18
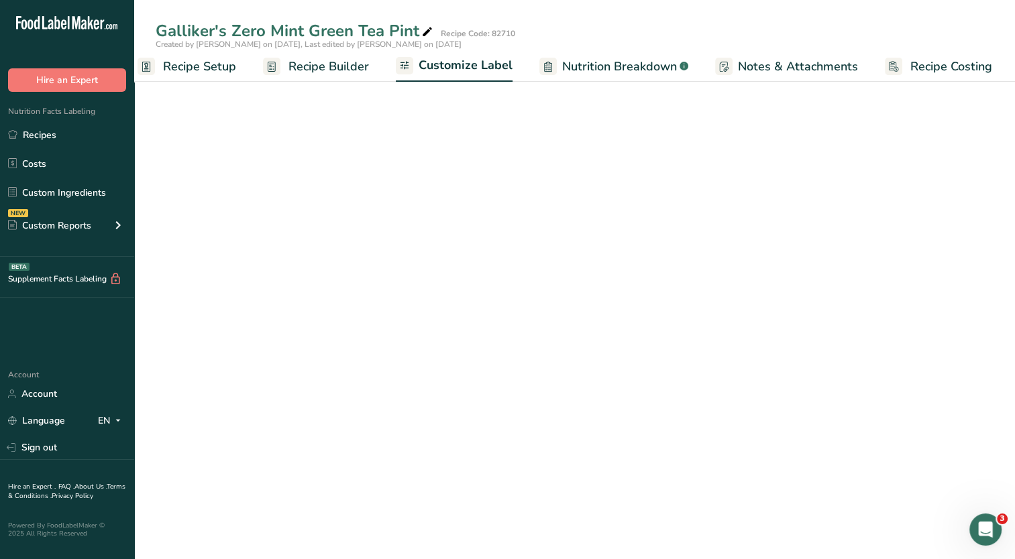
scroll to position [0, 17]
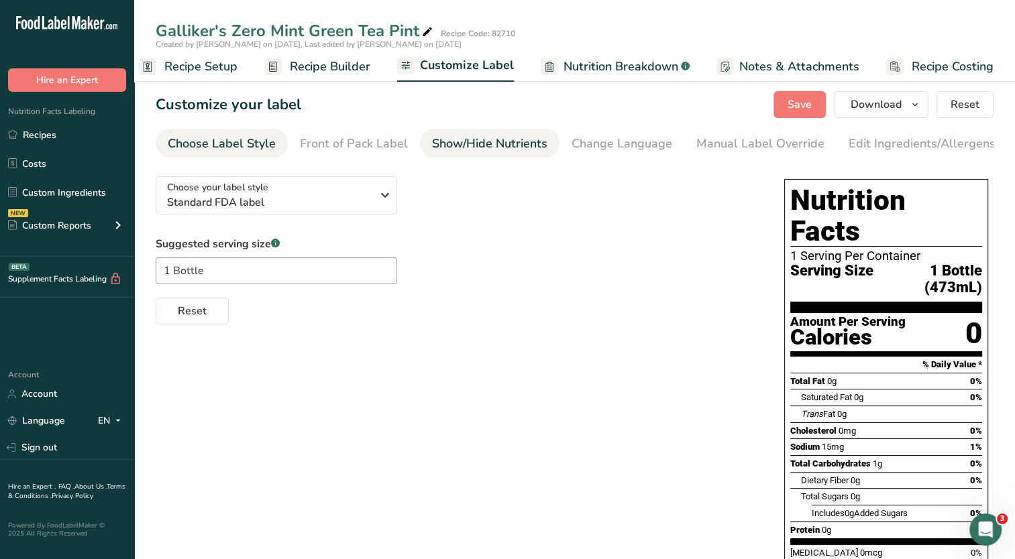
click at [468, 148] on div "Show/Hide Nutrients" at bounding box center [489, 144] width 115 height 18
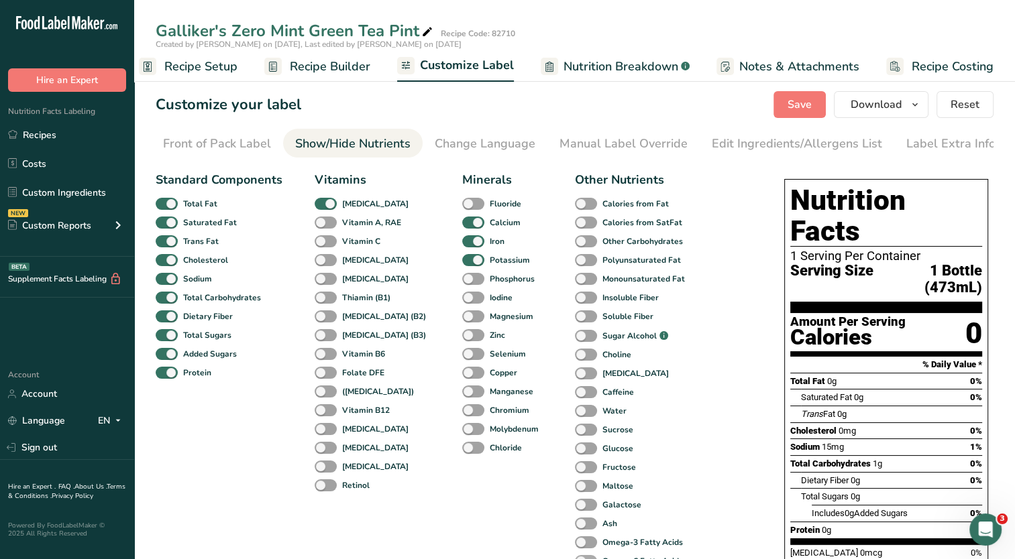
scroll to position [134, 0]
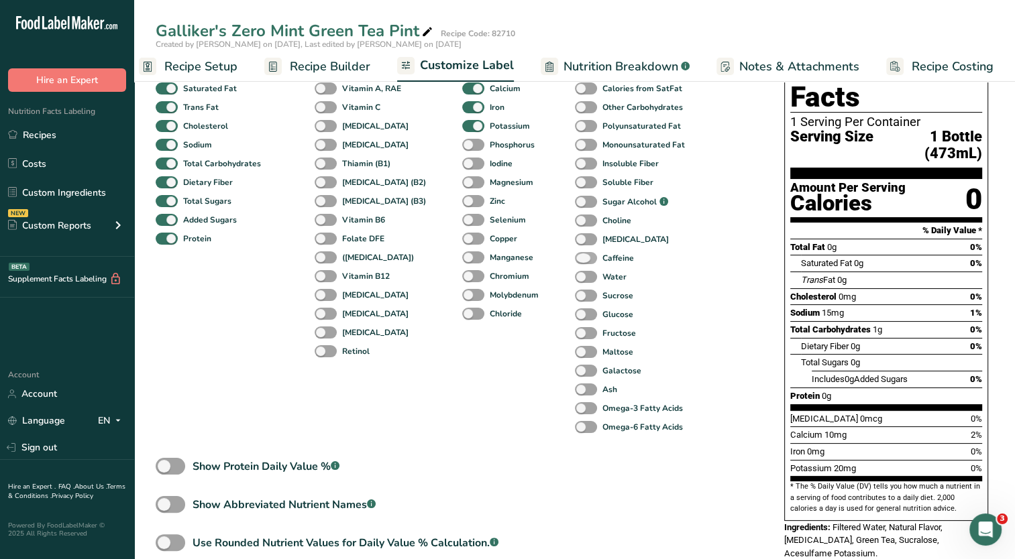
click at [575, 265] on span at bounding box center [586, 258] width 22 height 13
click at [575, 262] on input "Caffeine" at bounding box center [579, 258] width 9 height 9
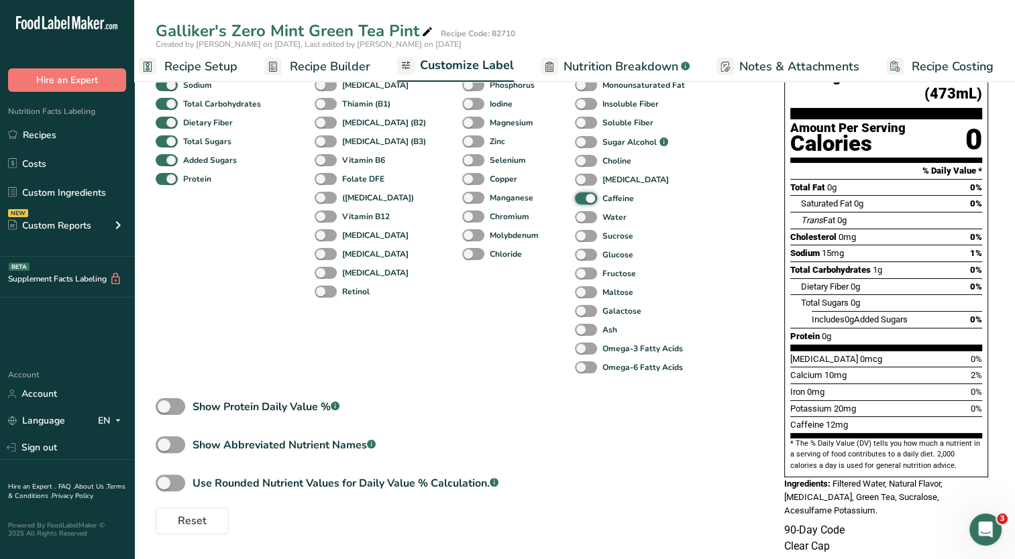
scroll to position [0, 0]
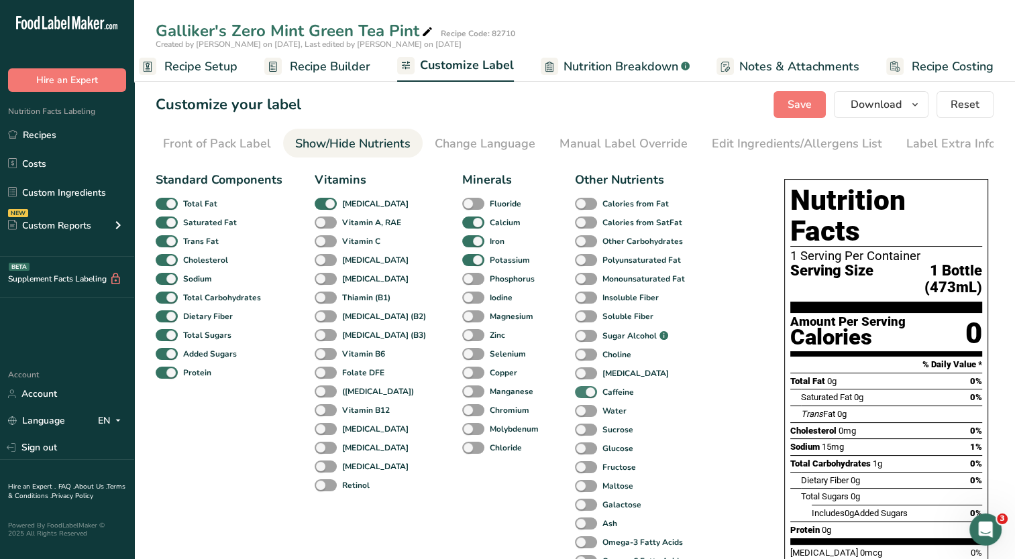
click at [575, 396] on span at bounding box center [586, 392] width 22 height 13
click at [575, 396] on input "Caffeine" at bounding box center [579, 392] width 9 height 9
checkbox input "false"
click at [923, 146] on div "Label Extra Info" at bounding box center [950, 144] width 89 height 18
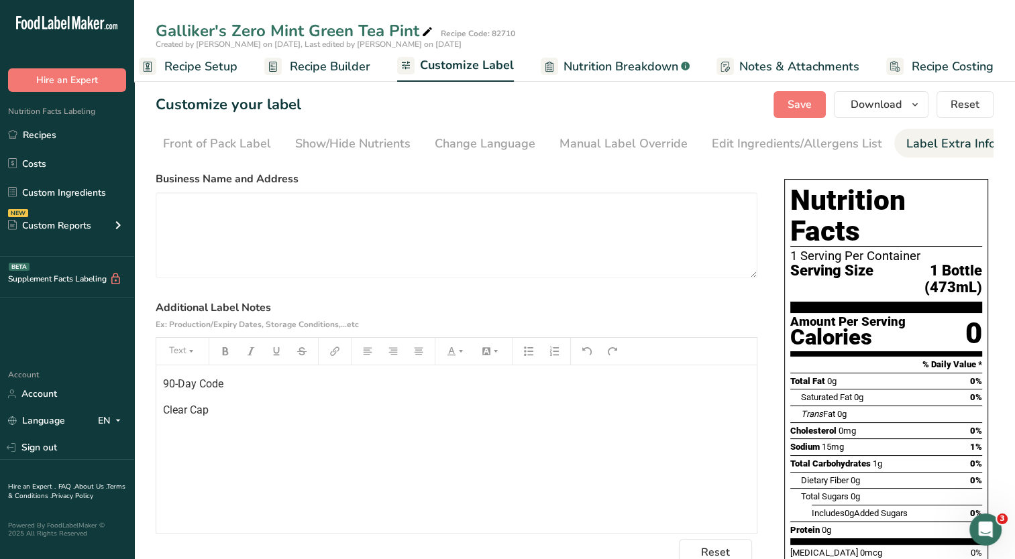
click at [252, 418] on p "Clear Cap" at bounding box center [456, 410] width 587 height 16
click at [807, 101] on span "Save" at bounding box center [799, 105] width 24 height 16
click at [791, 103] on span "Save" at bounding box center [799, 105] width 24 height 16
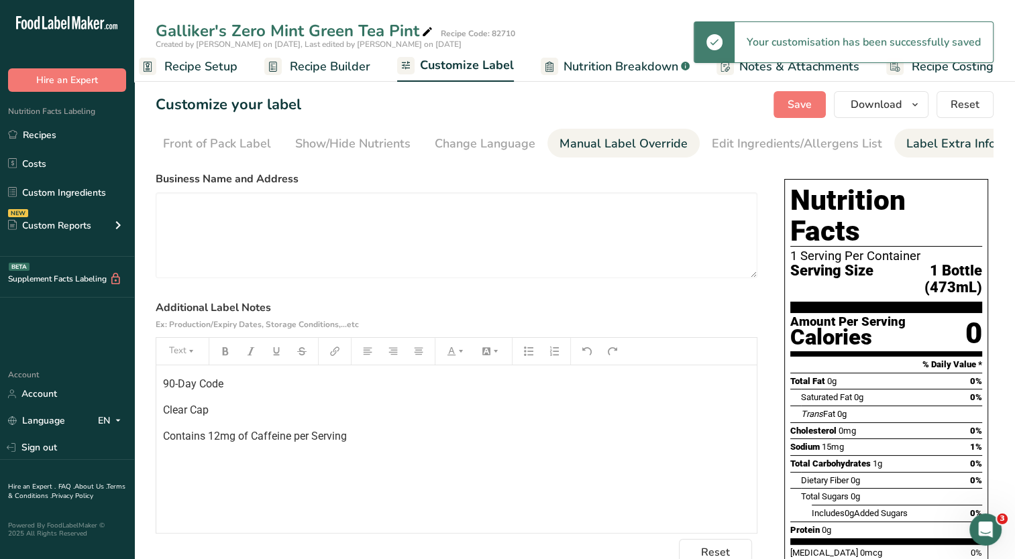
click at [606, 151] on div "Manual Label Override" at bounding box center [623, 144] width 128 height 18
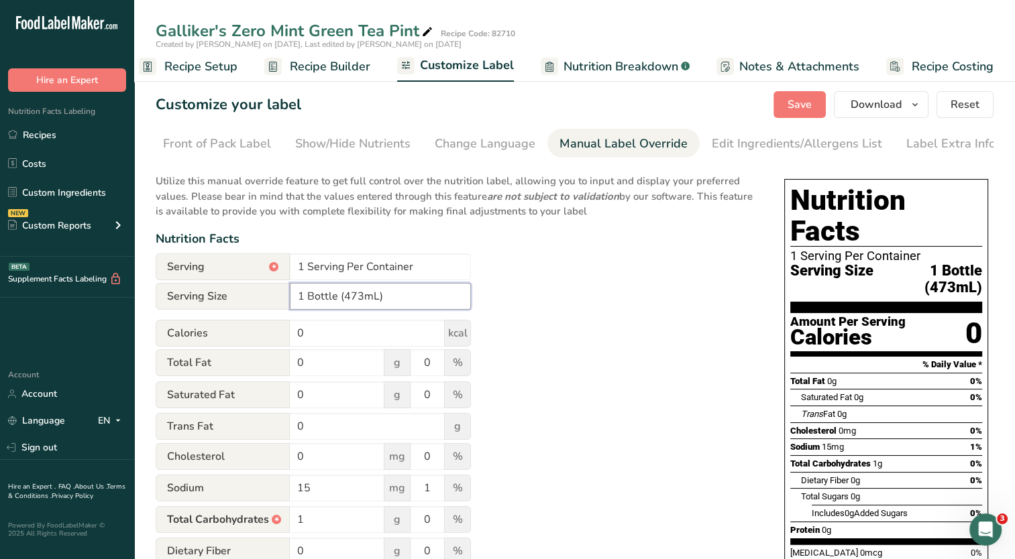
drag, startPoint x: 337, startPoint y: 299, endPoint x: 289, endPoint y: 299, distance: 47.6
click at [289, 299] on div "Serving Size 1 Bottle (473mL)" at bounding box center [313, 296] width 315 height 27
type input "16 Fl. Oz. (473mL)"
click at [604, 358] on div "Utilize this manual override feature to get full control over the nutrition lab…" at bounding box center [457, 494] width 602 height 657
click at [802, 105] on span "Save" at bounding box center [799, 105] width 24 height 16
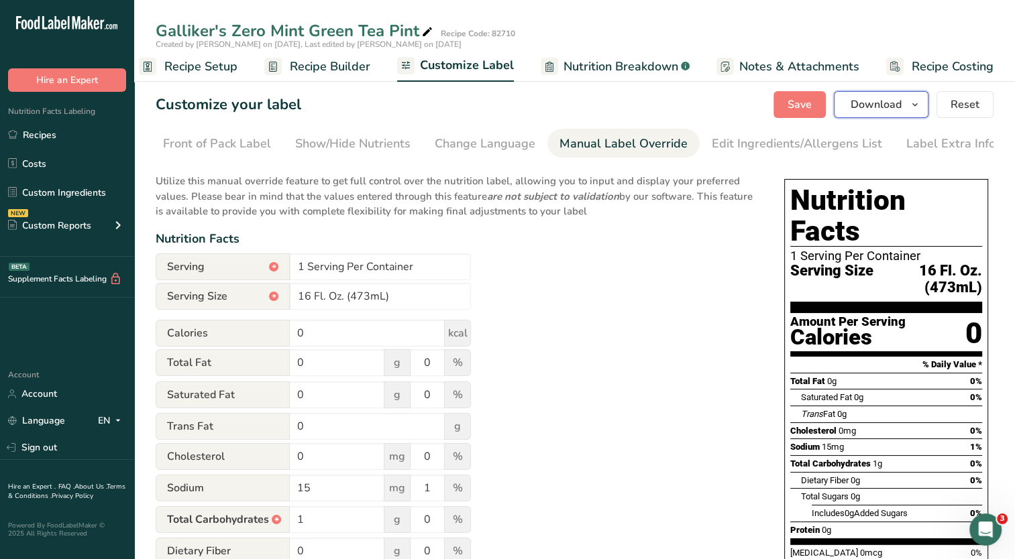
click at [913, 107] on icon "button" at bounding box center [914, 105] width 11 height 17
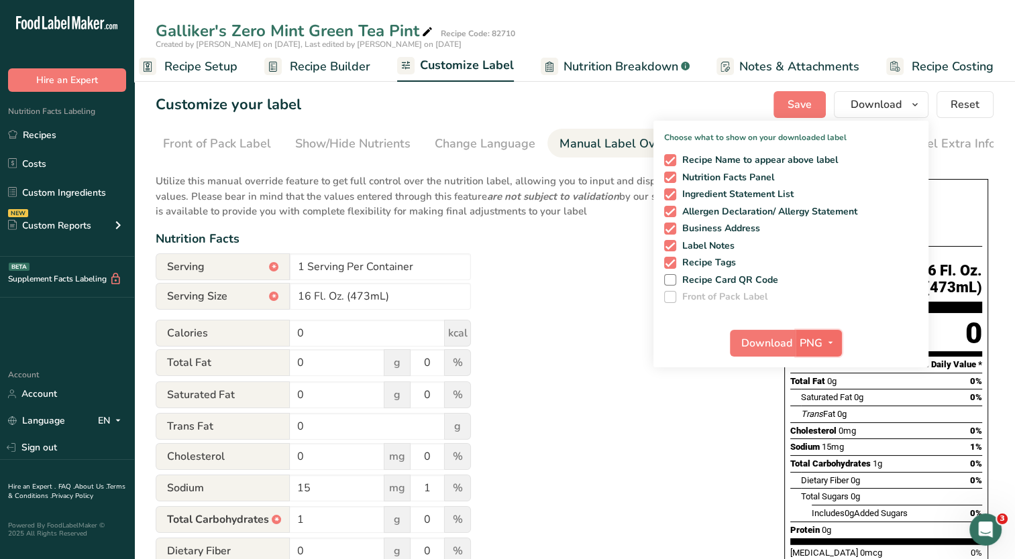
click at [828, 342] on icon "button" at bounding box center [830, 343] width 11 height 17
click at [821, 439] on link "PDF" at bounding box center [820, 437] width 43 height 22
click at [759, 346] on span "Download" at bounding box center [767, 343] width 51 height 16
click at [590, 313] on div "Utilize this manual override feature to get full control over the nutrition lab…" at bounding box center [457, 494] width 602 height 657
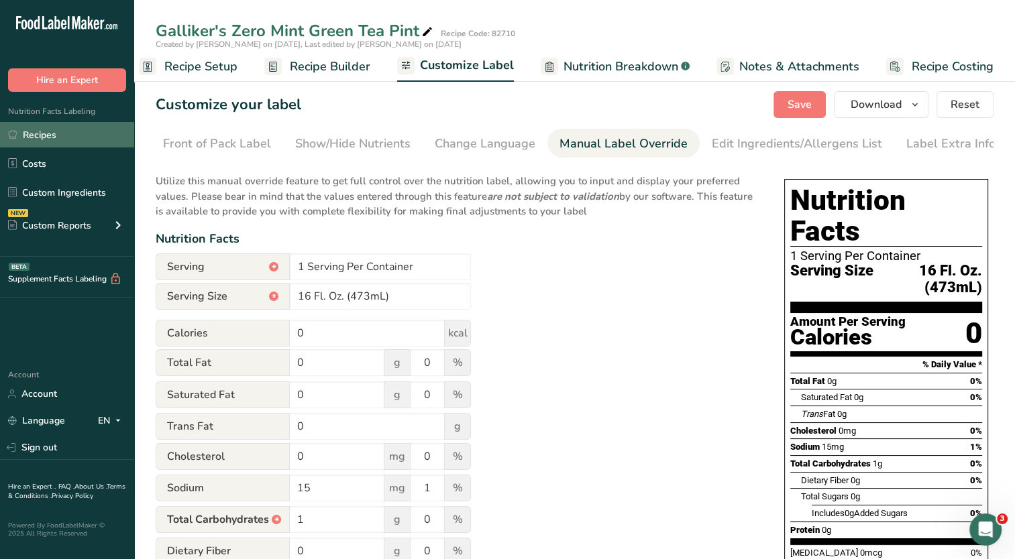
click at [62, 131] on link "Recipes" at bounding box center [67, 134] width 134 height 25
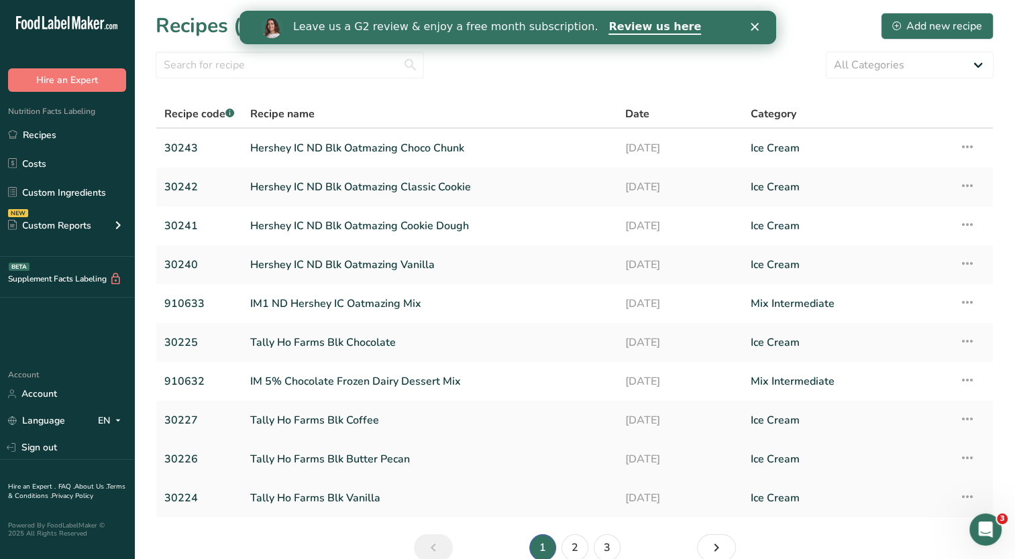
scroll to position [65, 0]
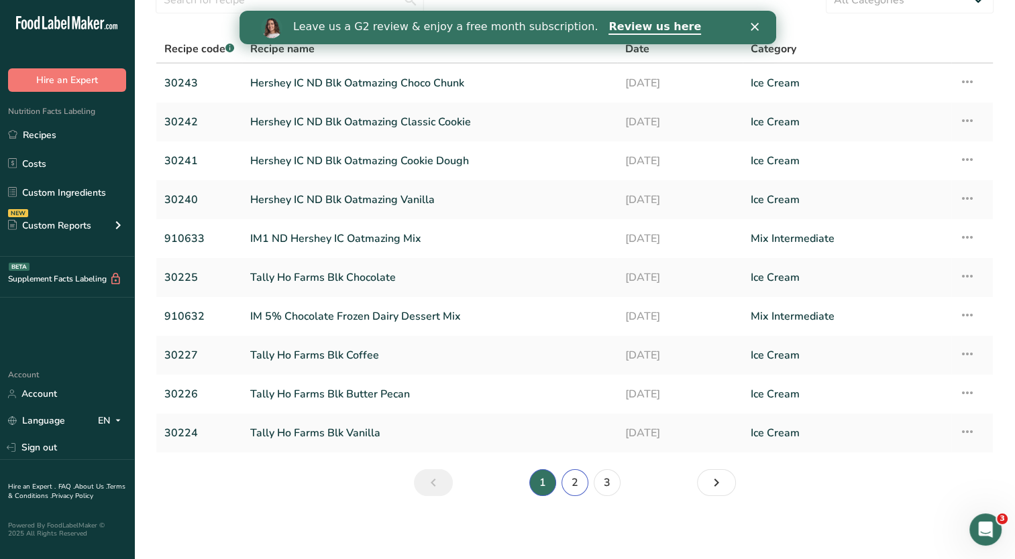
click at [577, 473] on link "2" at bounding box center [574, 482] width 27 height 27
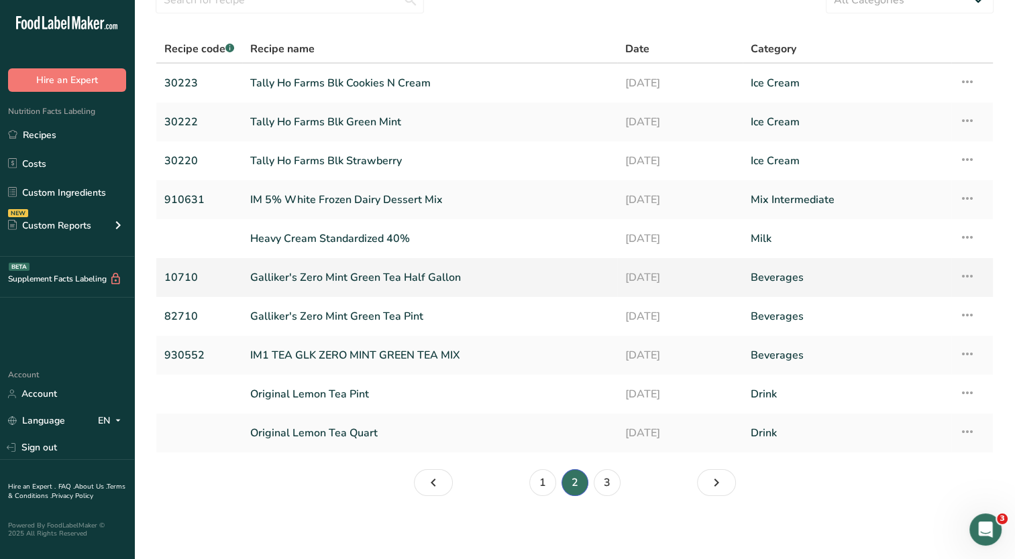
click at [413, 276] on link "Galliker's Zero Mint Green Tea Half Gallon" at bounding box center [429, 278] width 359 height 28
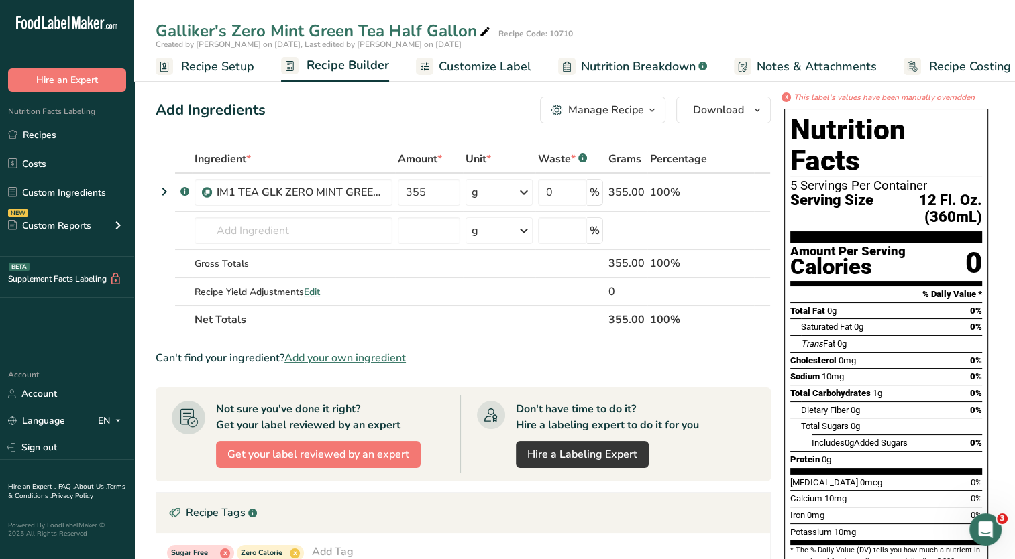
click at [588, 63] on span "Nutrition Breakdown" at bounding box center [638, 67] width 115 height 18
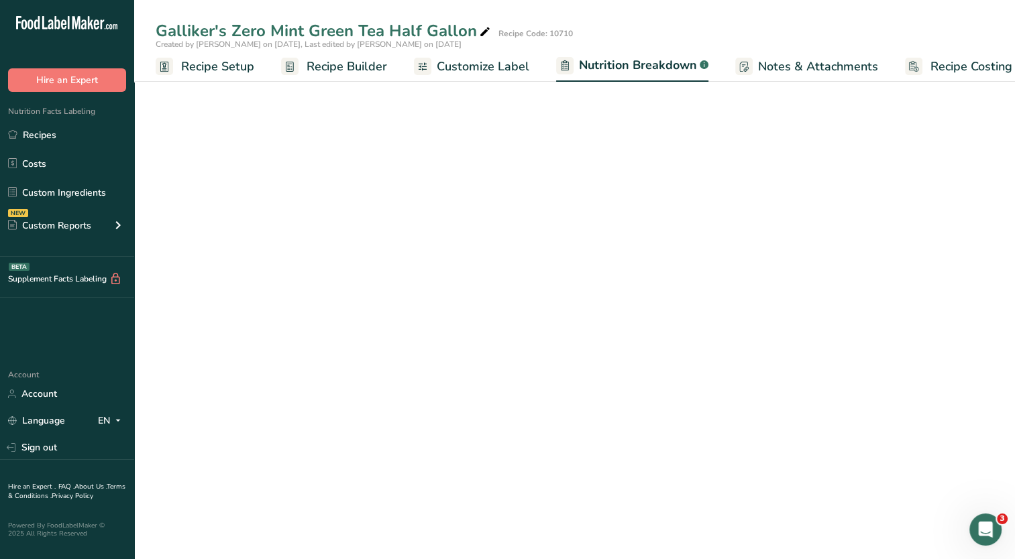
scroll to position [0, 18]
select select "Calories"
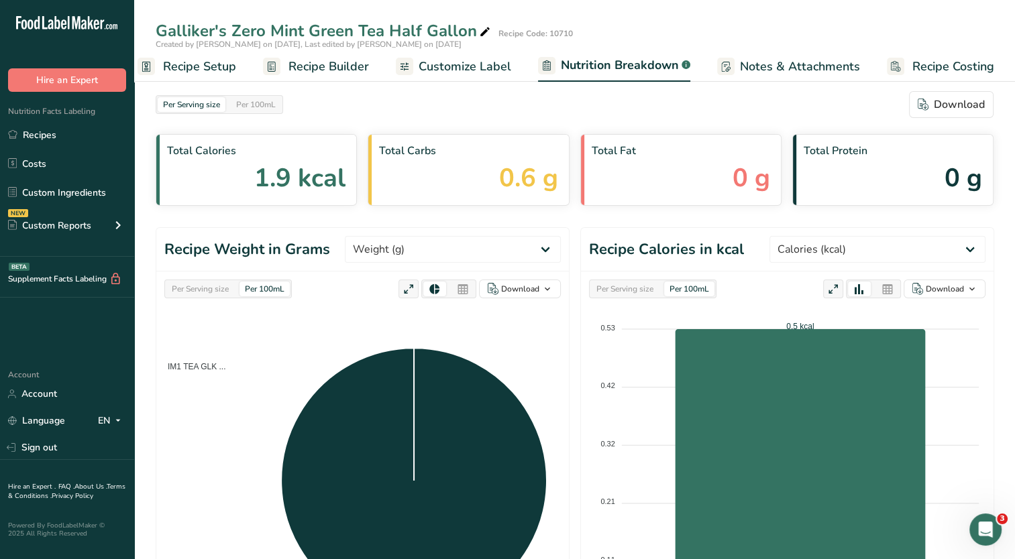
click at [463, 62] on span "Customize Label" at bounding box center [464, 67] width 93 height 18
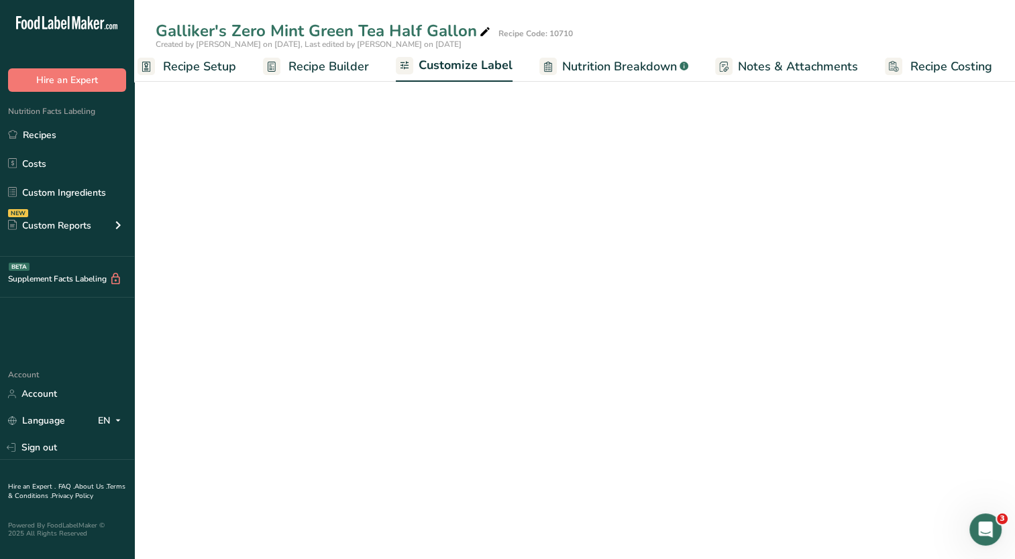
scroll to position [0, 17]
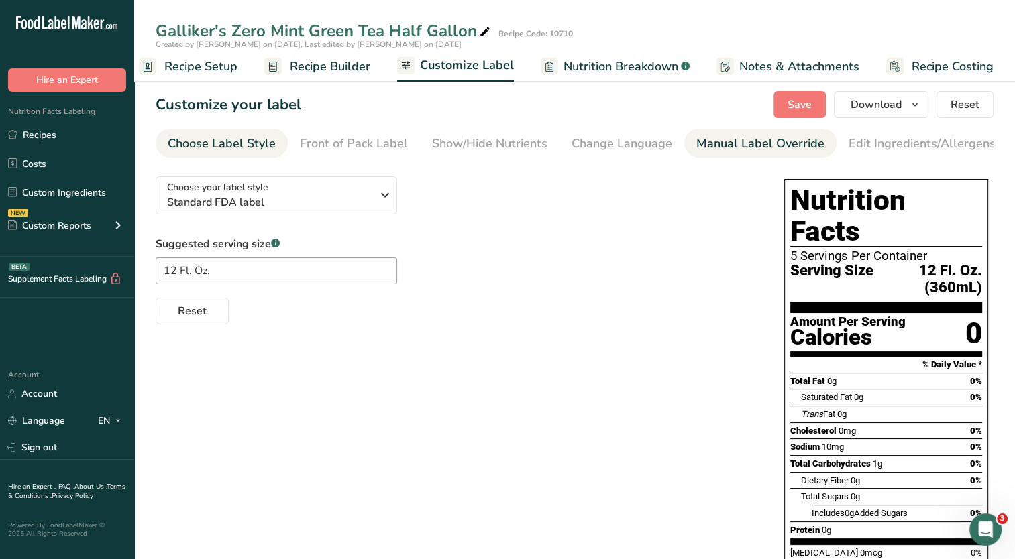
click at [761, 142] on div "Manual Label Override" at bounding box center [760, 144] width 128 height 18
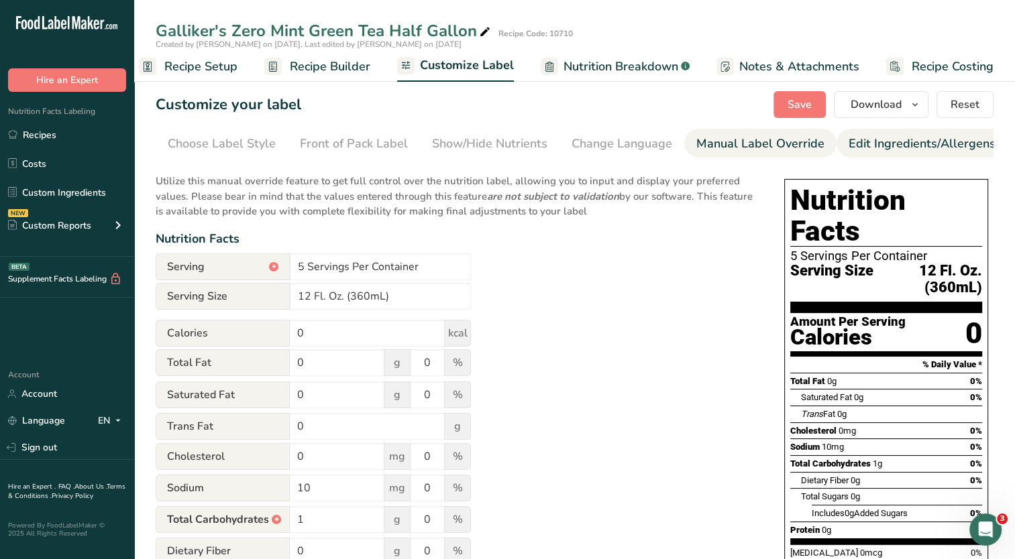
scroll to position [0, 137]
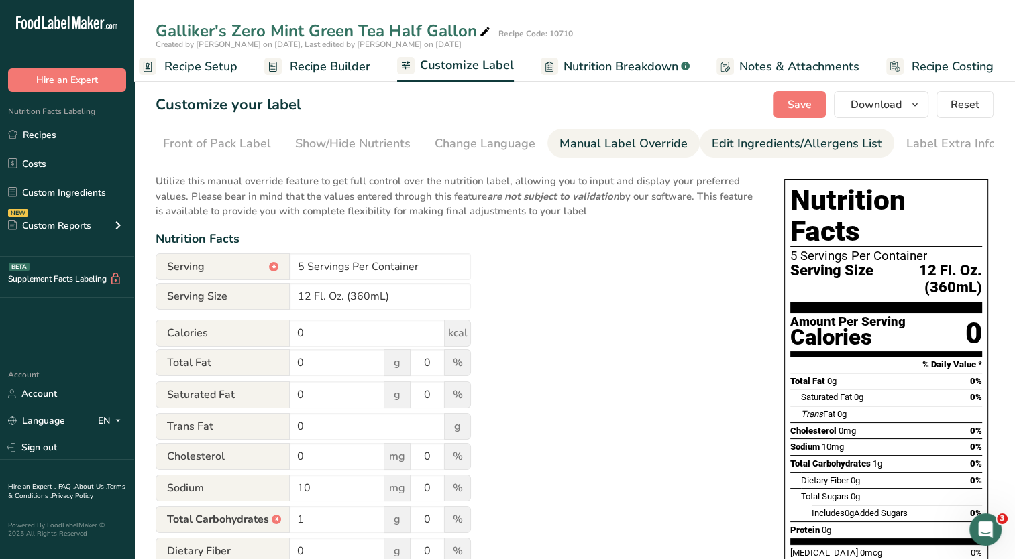
click at [809, 144] on div "Edit Ingredients/Allergens List" at bounding box center [797, 144] width 170 height 18
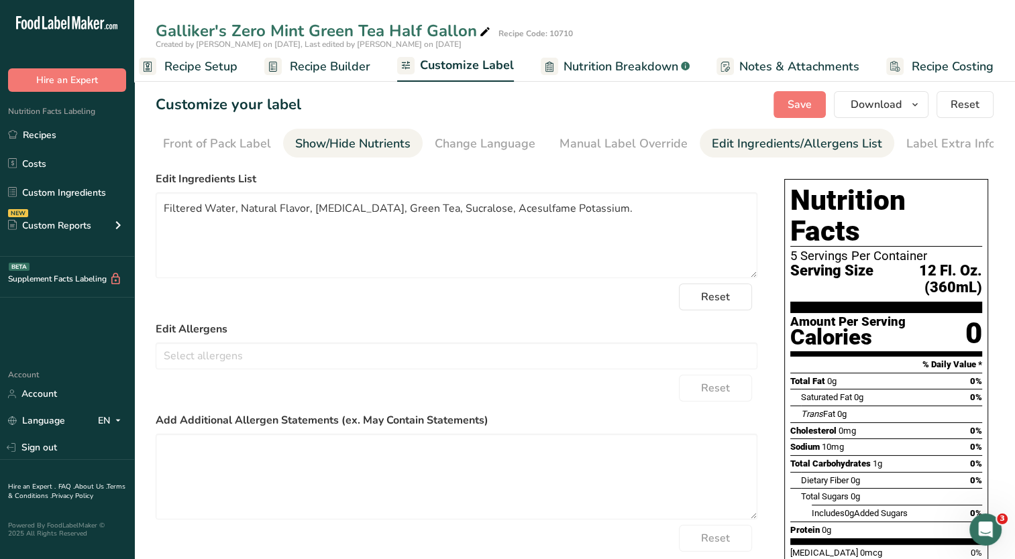
click at [335, 150] on div "Show/Hide Nutrients" at bounding box center [352, 144] width 115 height 18
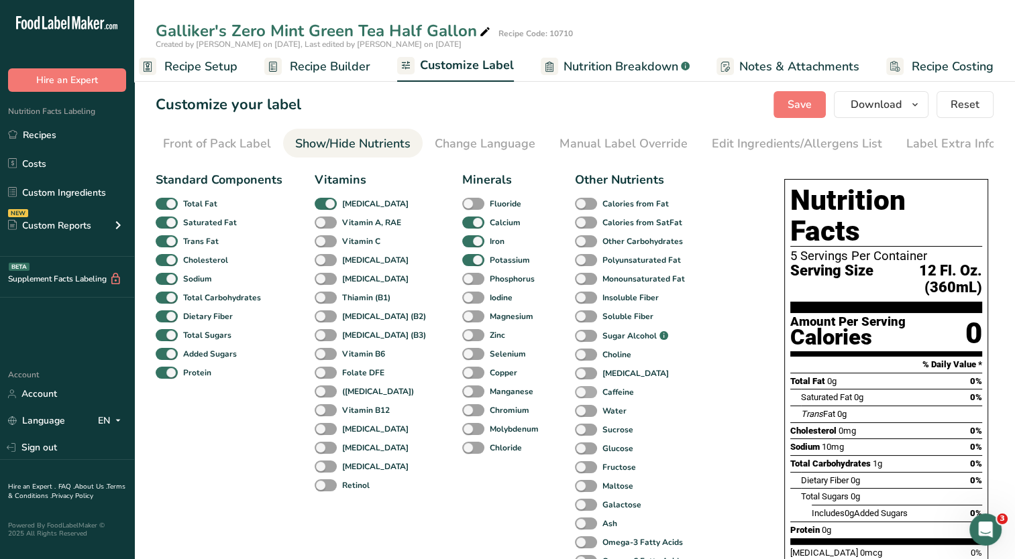
click at [575, 395] on span at bounding box center [586, 392] width 22 height 13
click at [575, 395] on input "Caffeine" at bounding box center [579, 392] width 9 height 9
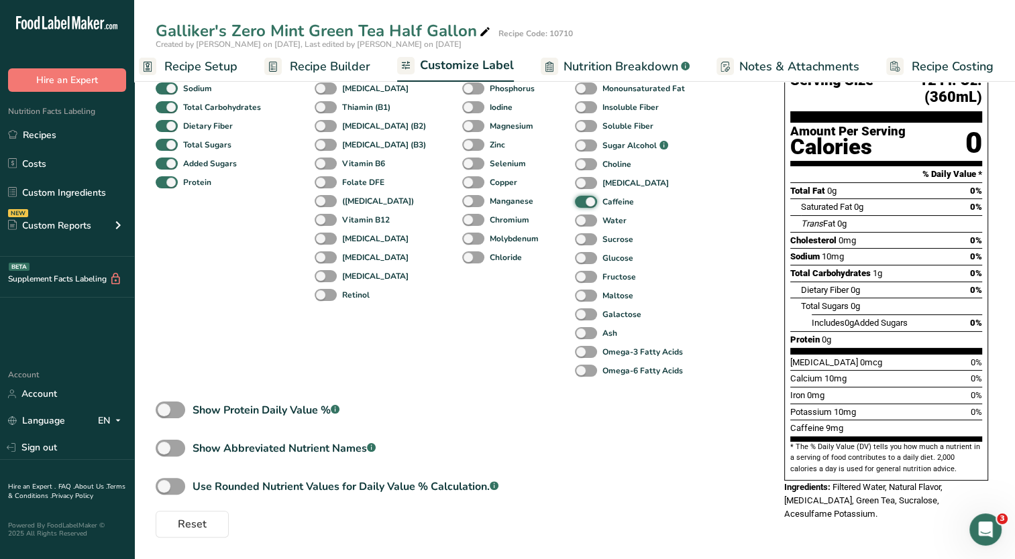
scroll to position [60, 0]
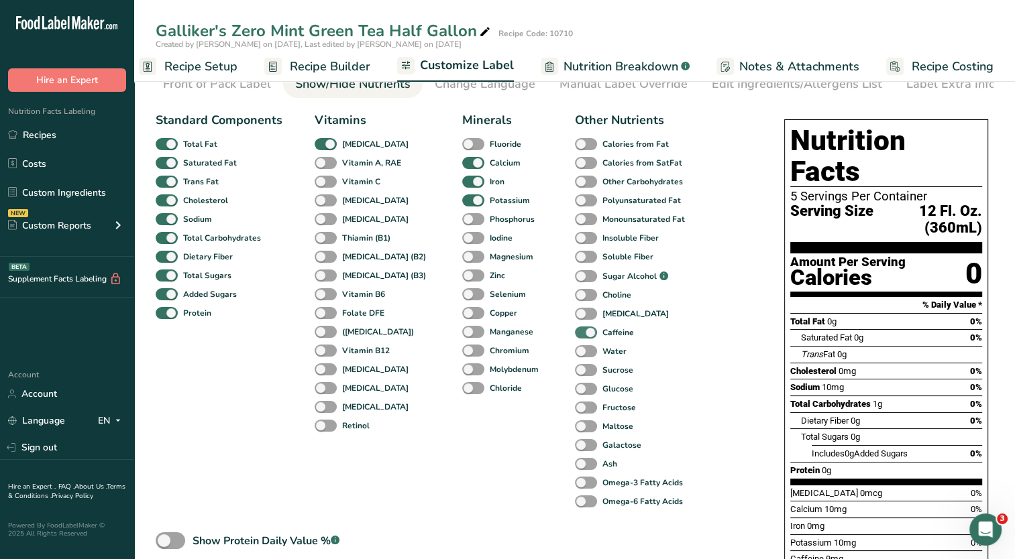
click at [575, 337] on span at bounding box center [586, 333] width 22 height 13
click at [575, 337] on input "Caffeine" at bounding box center [579, 332] width 9 height 9
checkbox input "false"
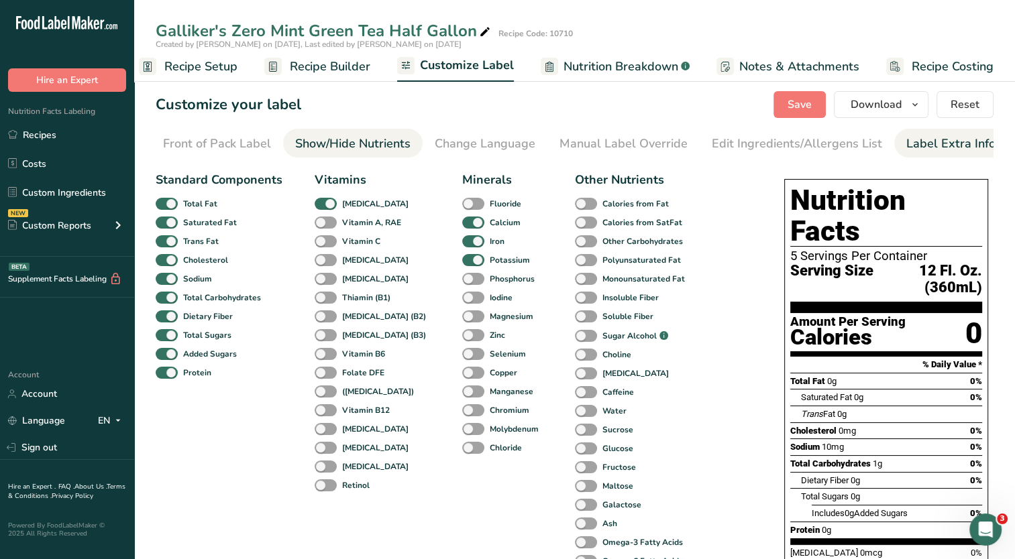
click at [937, 146] on div "Label Extra Info" at bounding box center [950, 144] width 89 height 18
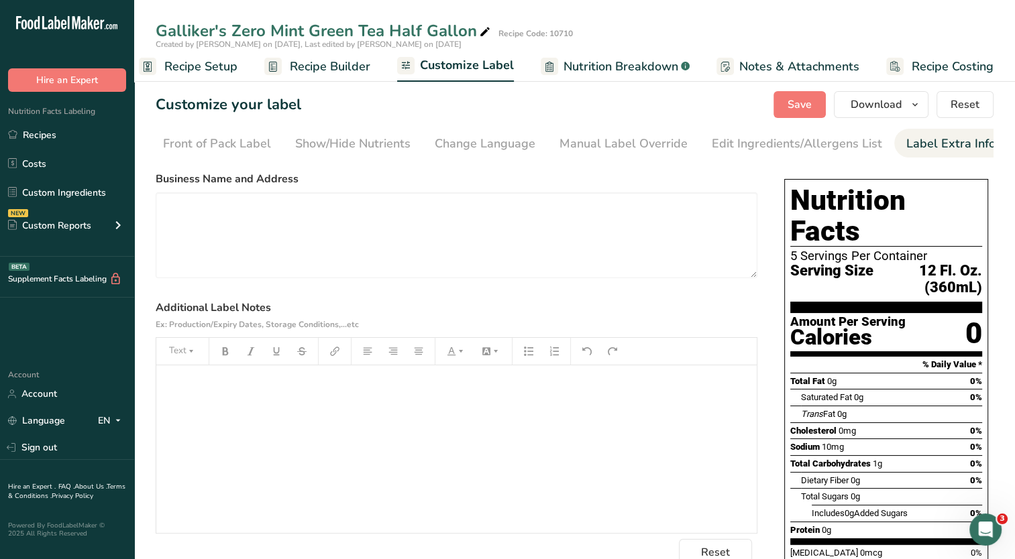
scroll to position [126, 0]
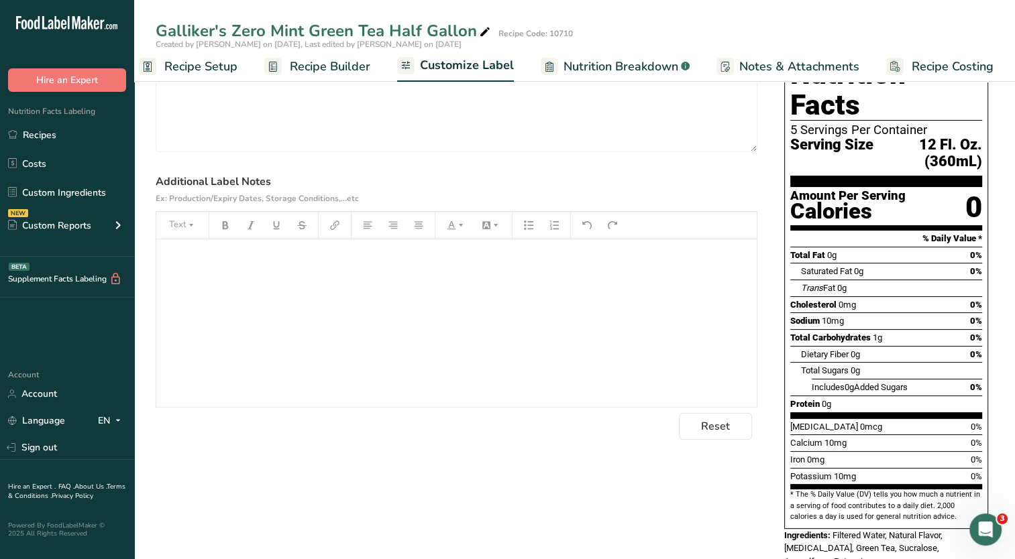
click at [271, 307] on div "﻿" at bounding box center [456, 323] width 600 height 168
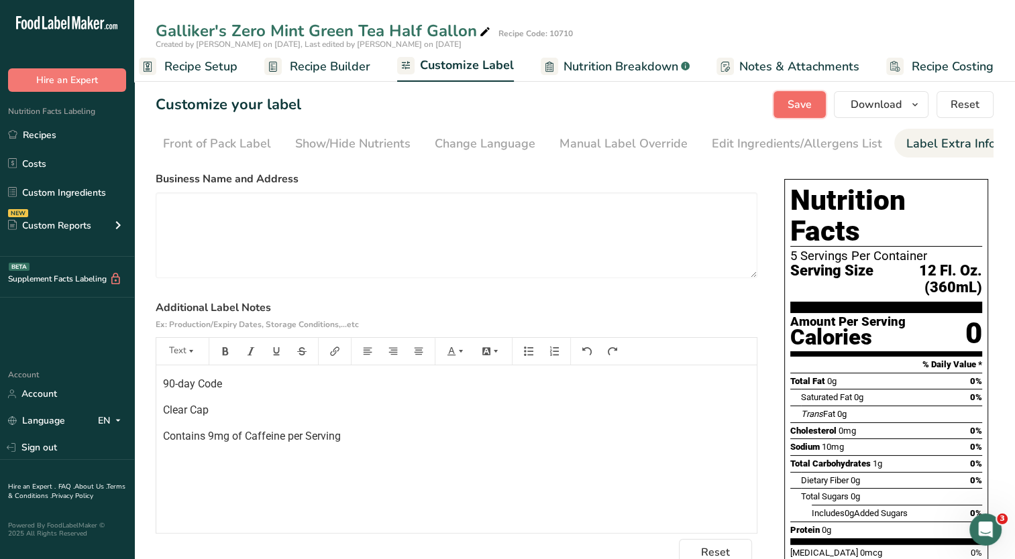
click at [797, 109] on span "Save" at bounding box center [799, 105] width 24 height 16
click at [920, 104] on icon "button" at bounding box center [914, 105] width 11 height 17
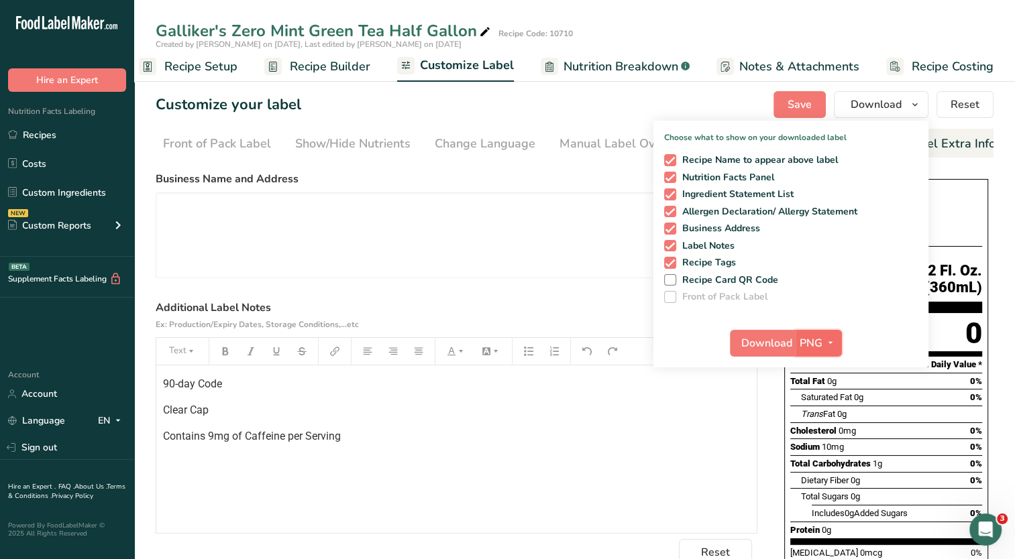
click at [832, 342] on icon "button" at bounding box center [830, 343] width 11 height 17
click at [824, 435] on link "PDF" at bounding box center [820, 437] width 43 height 22
click at [772, 343] on span "Download" at bounding box center [767, 343] width 51 height 16
